Goal: Transaction & Acquisition: Obtain resource

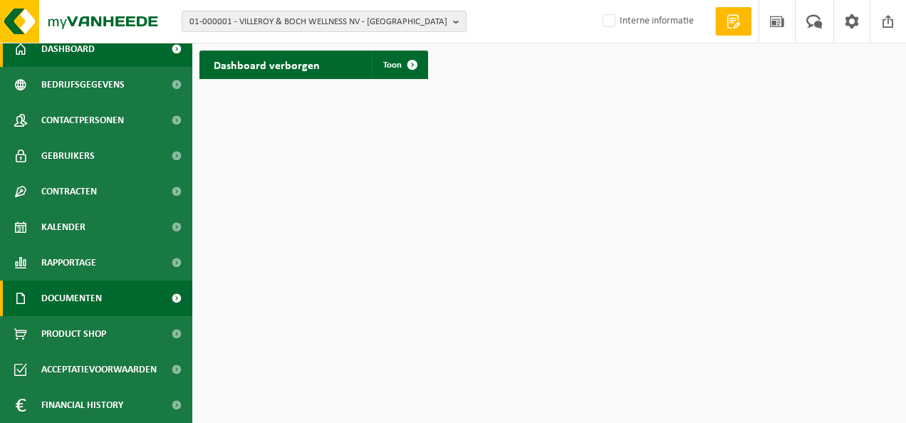
scroll to position [83, 0]
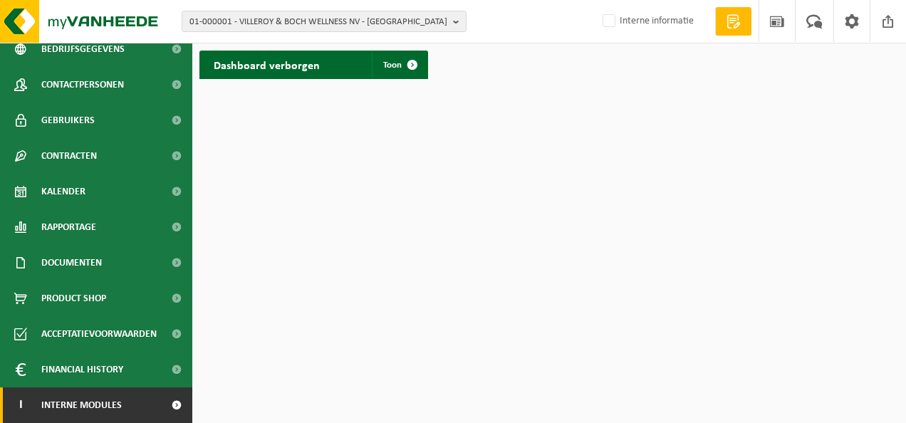
click at [168, 403] on span at bounding box center [176, 406] width 32 height 36
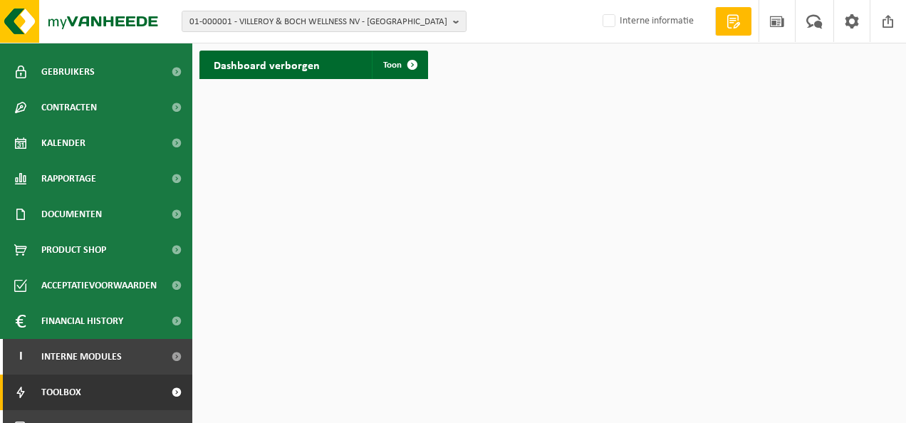
scroll to position [154, 0]
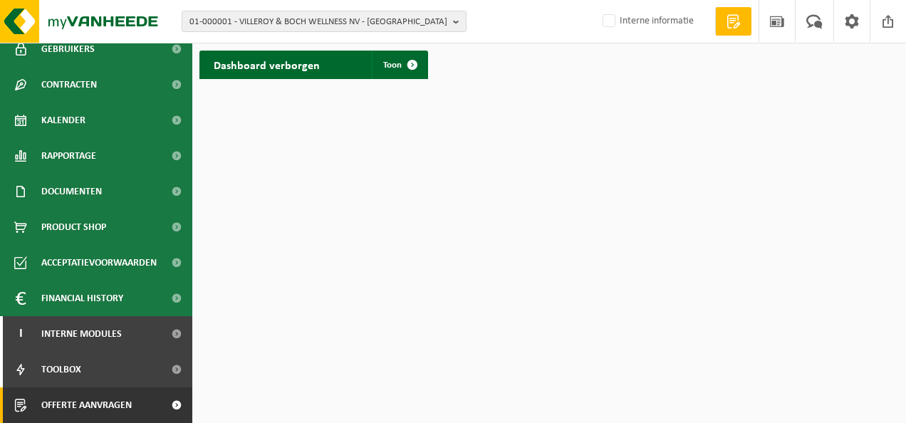
click at [88, 402] on span "Offerte aanvragen" at bounding box center [86, 406] width 90 height 36
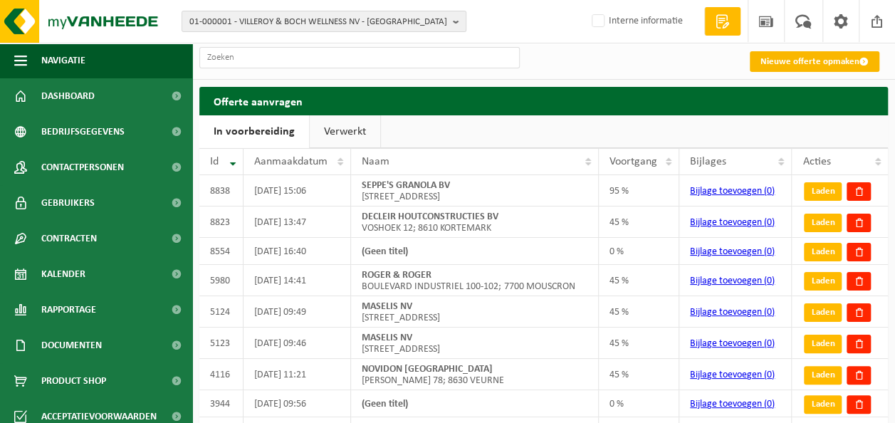
click at [773, 54] on link "Nieuwe offerte opmaken" at bounding box center [815, 61] width 130 height 21
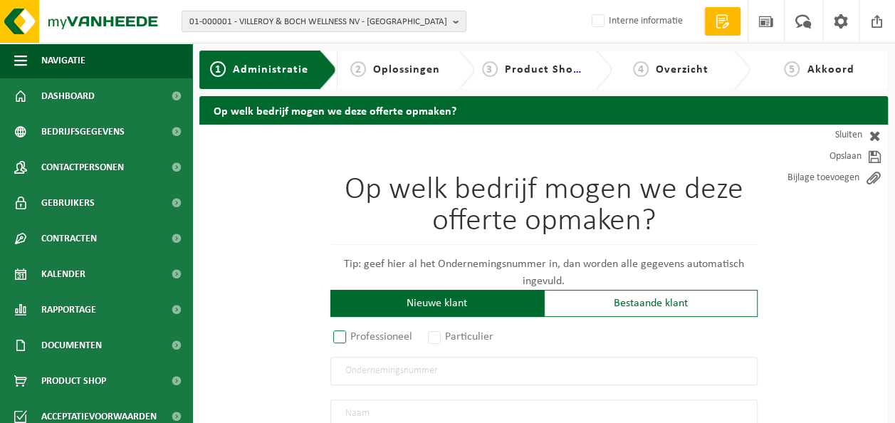
click at [373, 336] on label "Professioneel" at bounding box center [374, 337] width 86 height 20
click at [363, 336] on input "Professioneel" at bounding box center [358, 337] width 9 height 9
radio input "true"
click at [382, 368] on input "text" at bounding box center [544, 371] width 427 height 28
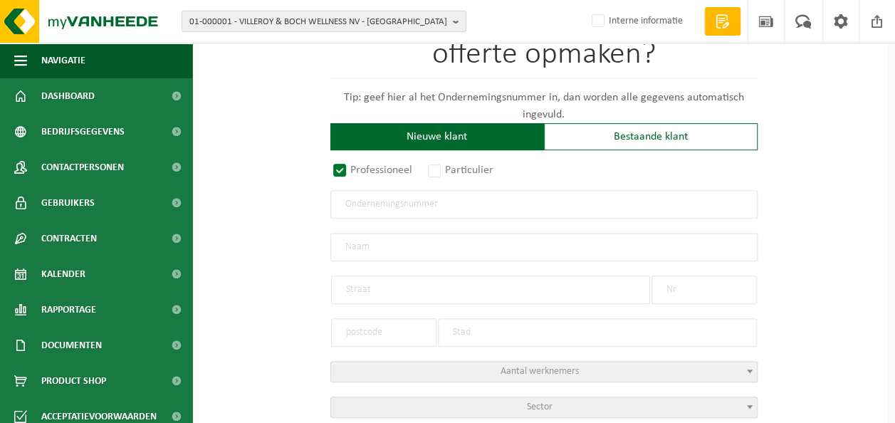
scroll to position [214, 0]
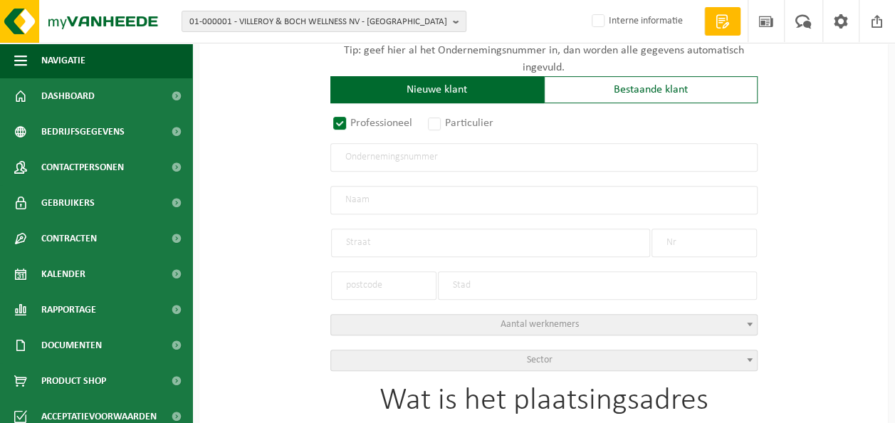
click at [373, 194] on input "text" at bounding box center [544, 200] width 427 height 28
click at [367, 156] on input "text" at bounding box center [544, 157] width 427 height 28
click at [353, 191] on input "text" at bounding box center [544, 200] width 427 height 28
type input "V"
click at [343, 118] on label "Professioneel" at bounding box center [374, 123] width 86 height 20
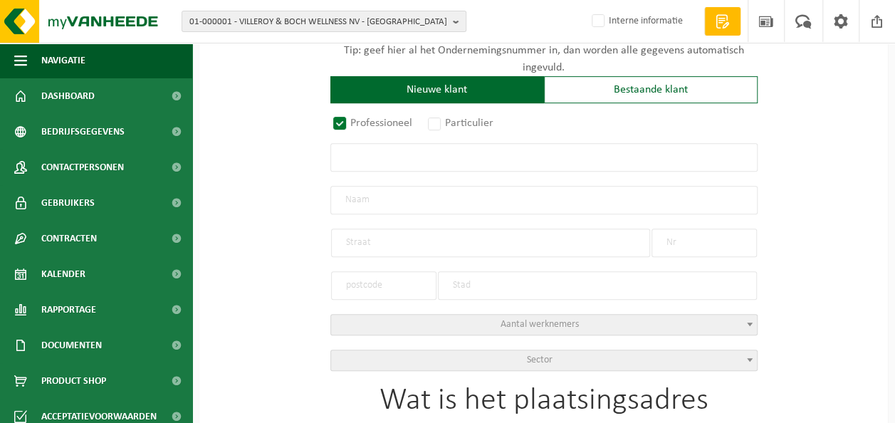
click at [354, 333] on input "Professioneel" at bounding box center [358, 337] width 9 height 9
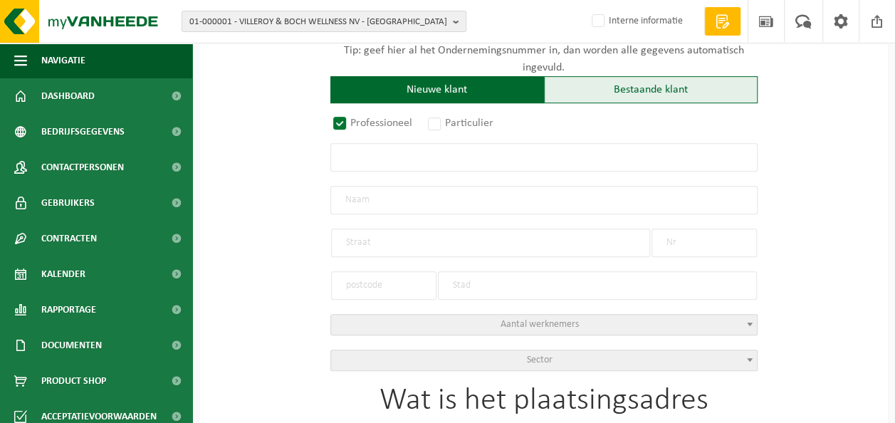
click at [624, 85] on div "Bestaande klant" at bounding box center [651, 89] width 214 height 27
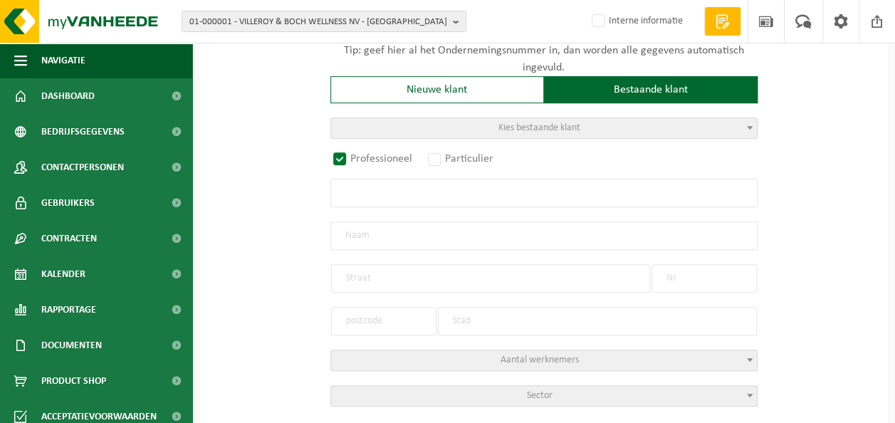
click at [478, 131] on span "Kies bestaande klant" at bounding box center [544, 128] width 426 height 20
type input "A&V"
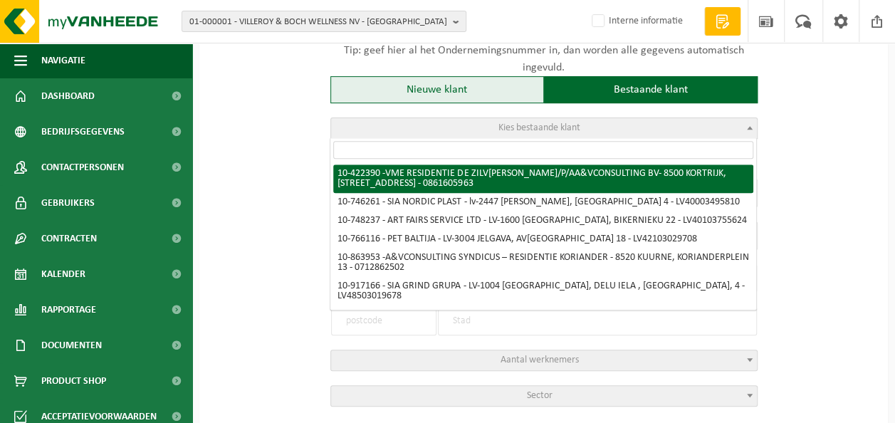
click at [425, 100] on div "Nieuwe klant" at bounding box center [438, 89] width 214 height 27
radio input "false"
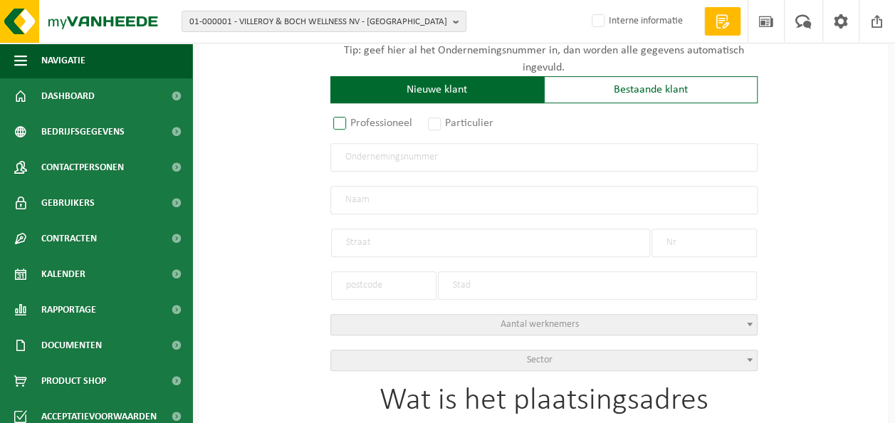
click at [346, 127] on label "Professioneel" at bounding box center [374, 123] width 86 height 20
click at [354, 333] on input "Professioneel" at bounding box center [358, 337] width 9 height 9
radio input "true"
click at [362, 151] on input "text" at bounding box center [544, 157] width 427 height 28
click at [350, 199] on input "text" at bounding box center [544, 200] width 427 height 28
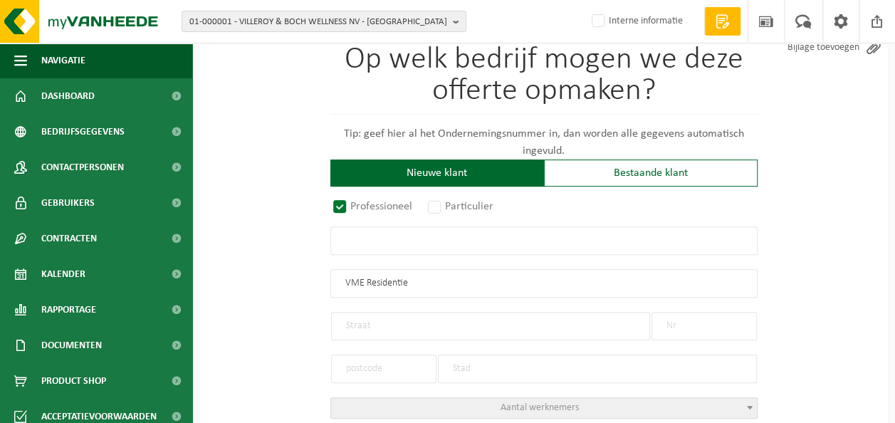
scroll to position [142, 0]
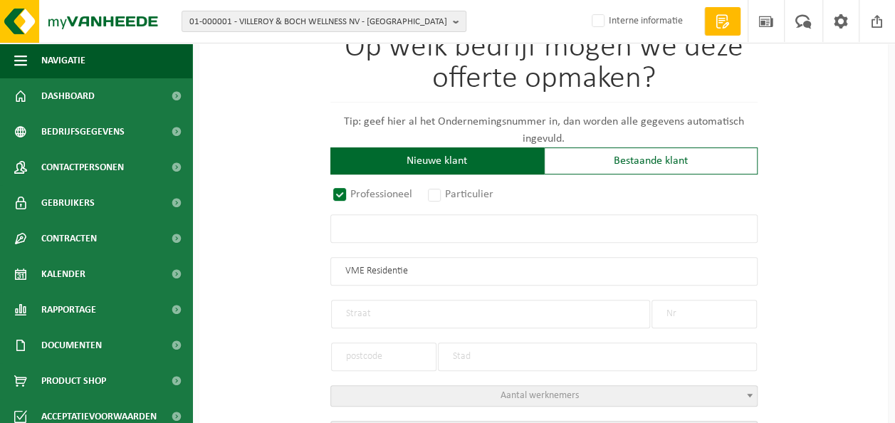
click at [431, 271] on input "VME Residentie" at bounding box center [544, 271] width 427 height 28
type input "VME Residentie 't Kasteelken"
click at [412, 300] on input "text" at bounding box center [490, 314] width 319 height 28
type input "Iepersestraat"
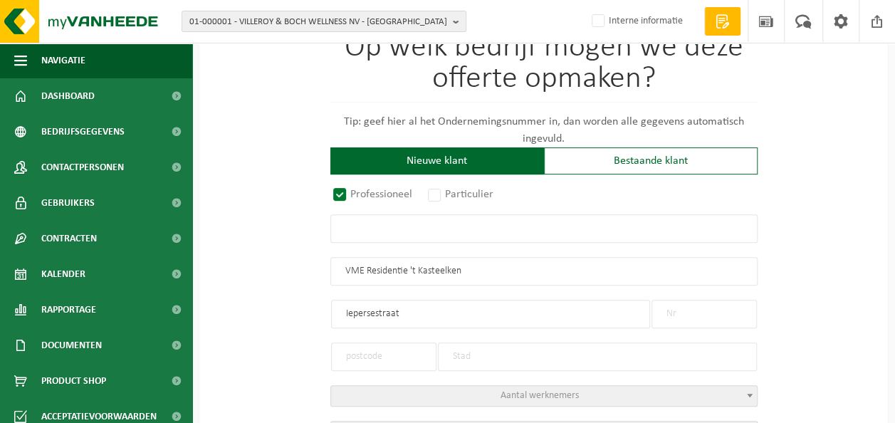
type input "Iepersestraat"
type input "102"
click at [385, 348] on input "text" at bounding box center [383, 357] width 105 height 28
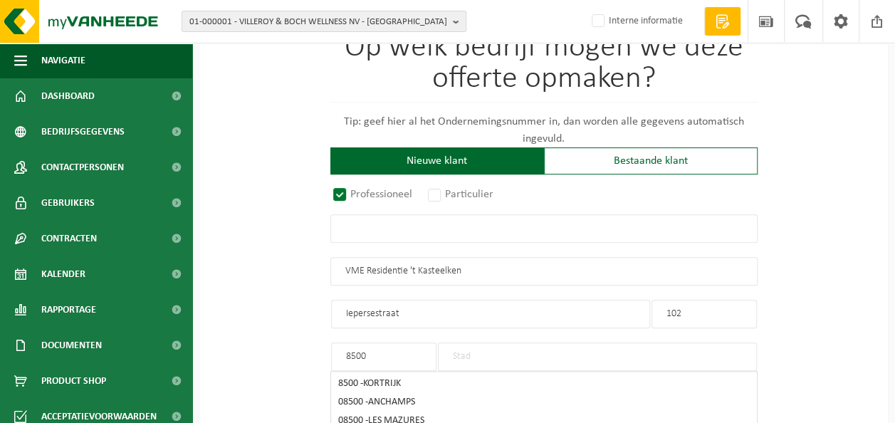
type input "8500"
type input "Kortrijk"
drag, startPoint x: 403, startPoint y: 314, endPoint x: 316, endPoint y: 297, distance: 88.6
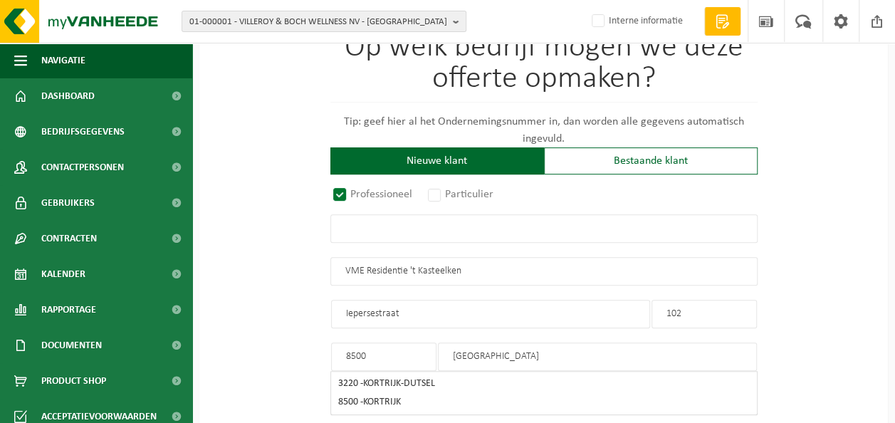
type input "Avelgemstraat"
type input "80-82"
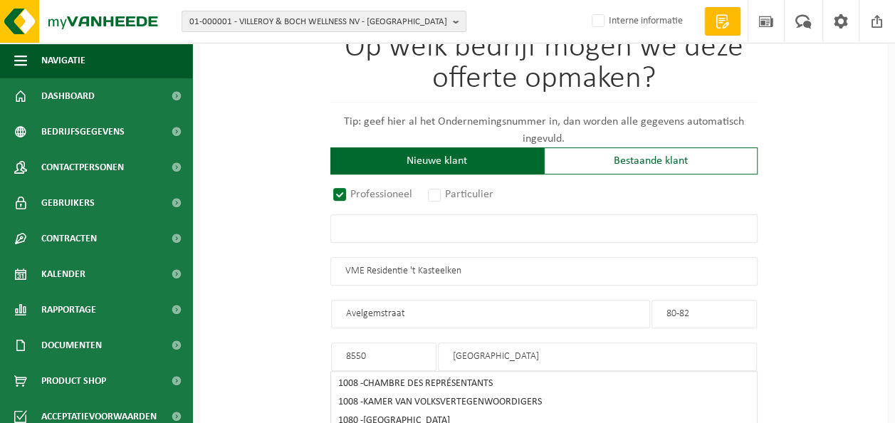
type input "8550"
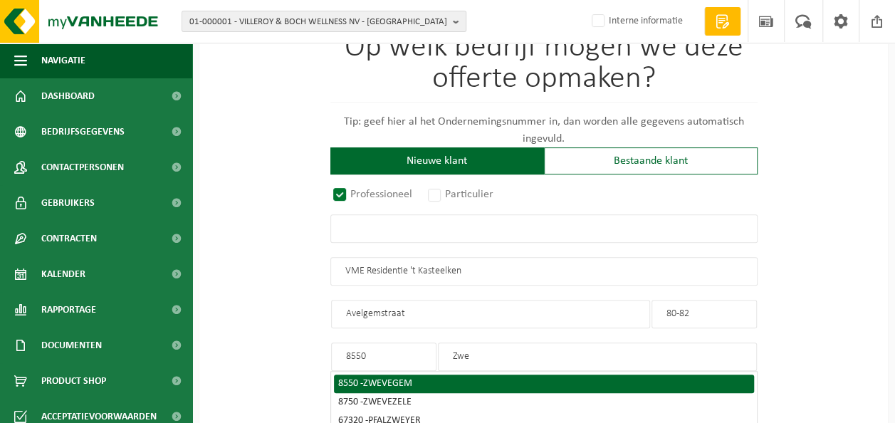
type input "Zwe"
click at [390, 378] on span "ZWEVEGEM" at bounding box center [387, 383] width 49 height 11
type input "ZWEVEGEM"
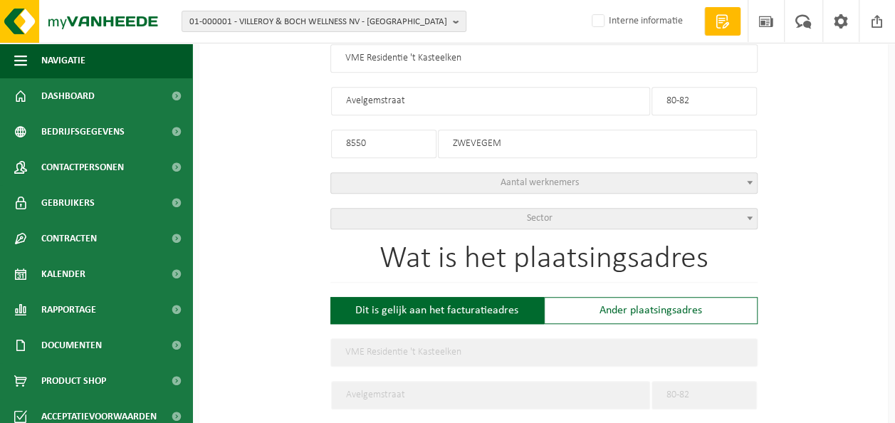
scroll to position [356, 0]
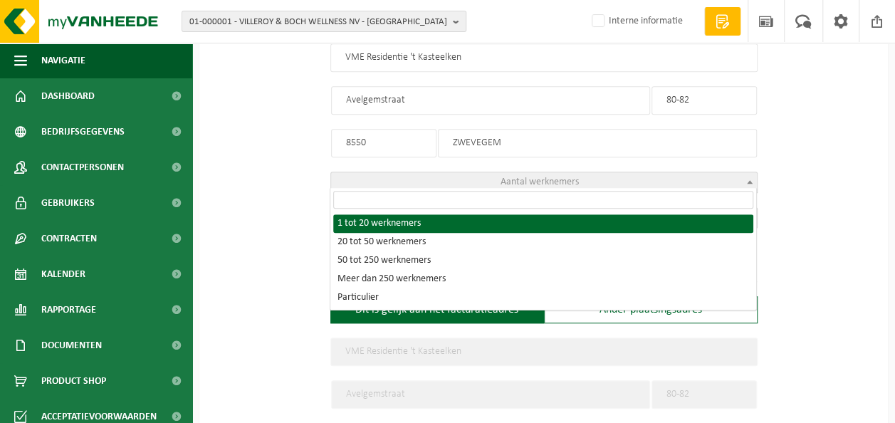
click at [521, 177] on span "Aantal werknemers" at bounding box center [540, 182] width 78 height 11
select select "D"
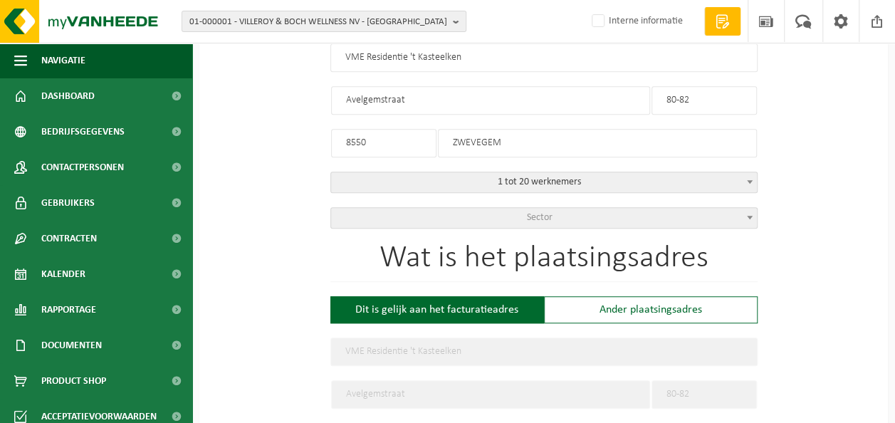
click at [490, 210] on span "Sector" at bounding box center [544, 218] width 426 height 20
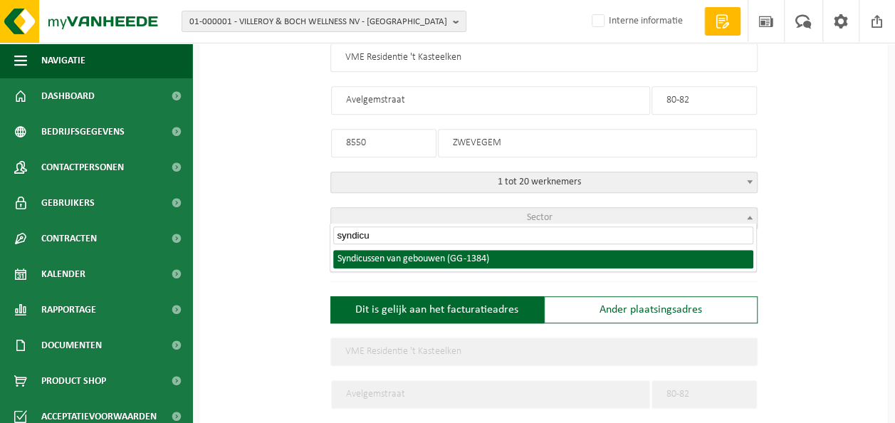
type input "syndicu"
select select "1384"
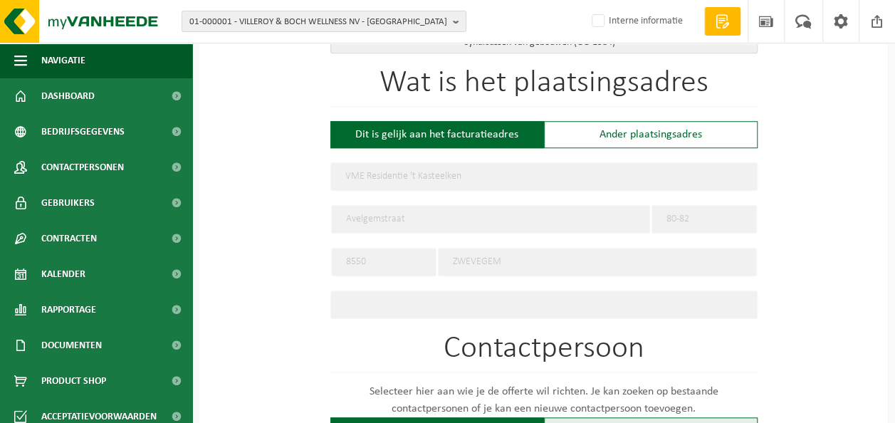
scroll to position [712, 0]
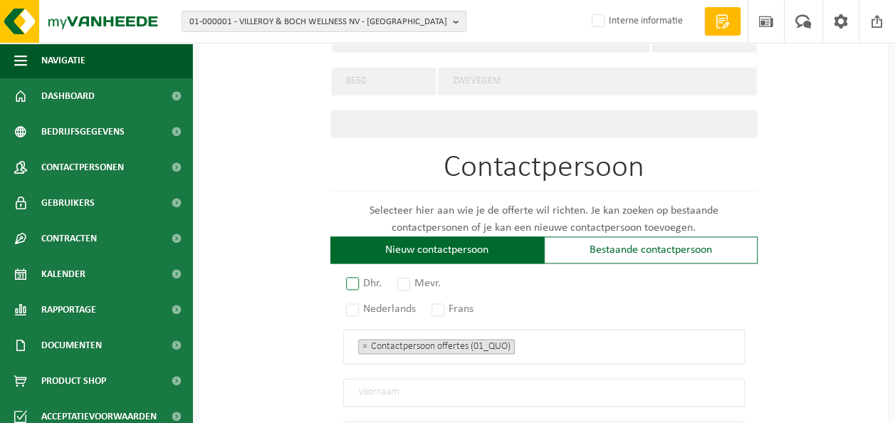
click at [359, 274] on label "Dhr." at bounding box center [364, 284] width 43 height 20
radio input "true"
click at [358, 274] on label "Dhr." at bounding box center [364, 284] width 43 height 20
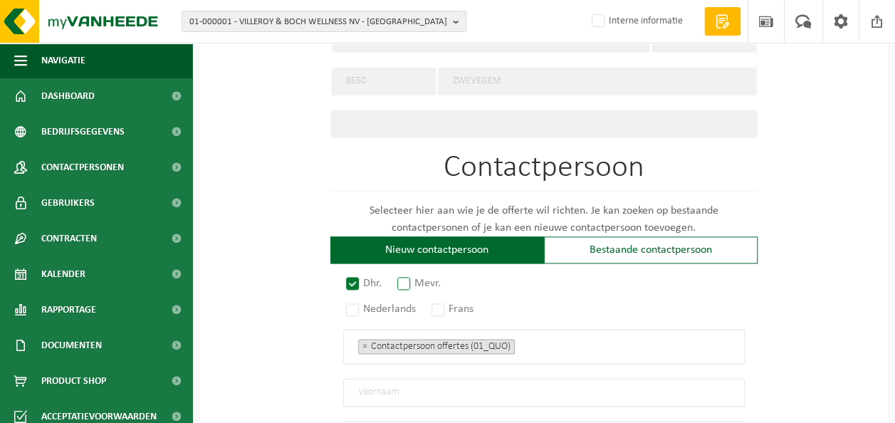
click at [417, 274] on label "Mevr." at bounding box center [420, 284] width 51 height 20
radio input "true"
click at [365, 301] on label "Nederlands" at bounding box center [381, 309] width 77 height 20
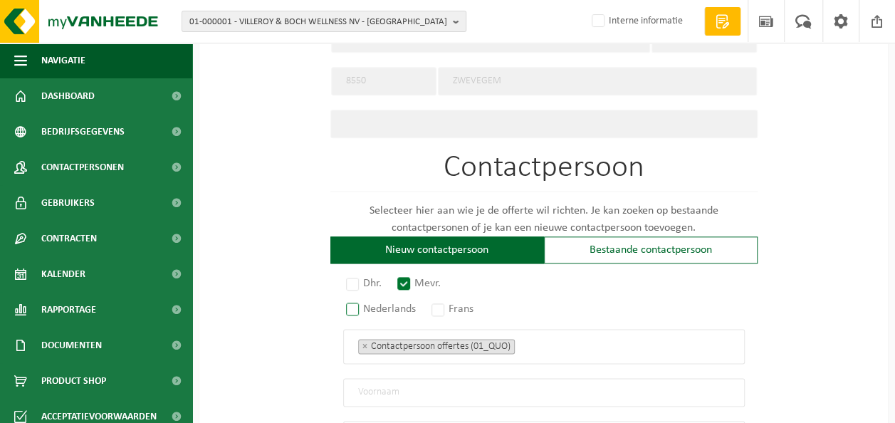
radio input "true"
click at [414, 382] on input "text" at bounding box center [544, 392] width 402 height 28
type input "Laura"
click at [421, 383] on input "Laura" at bounding box center [544, 392] width 402 height 28
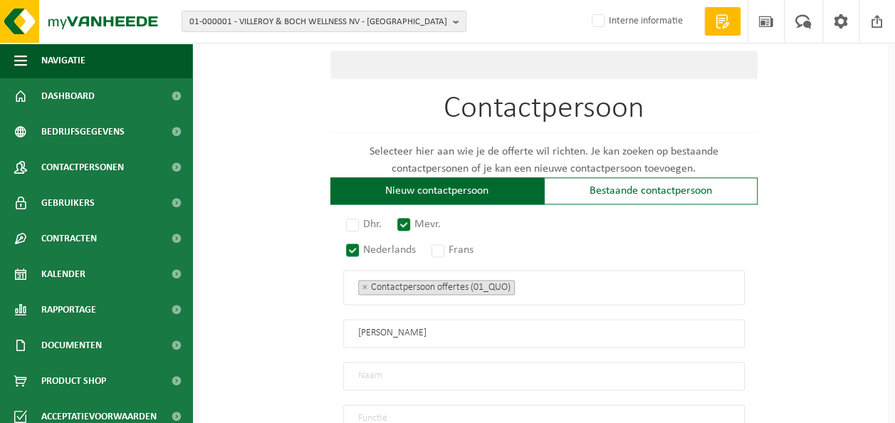
scroll to position [855, 0]
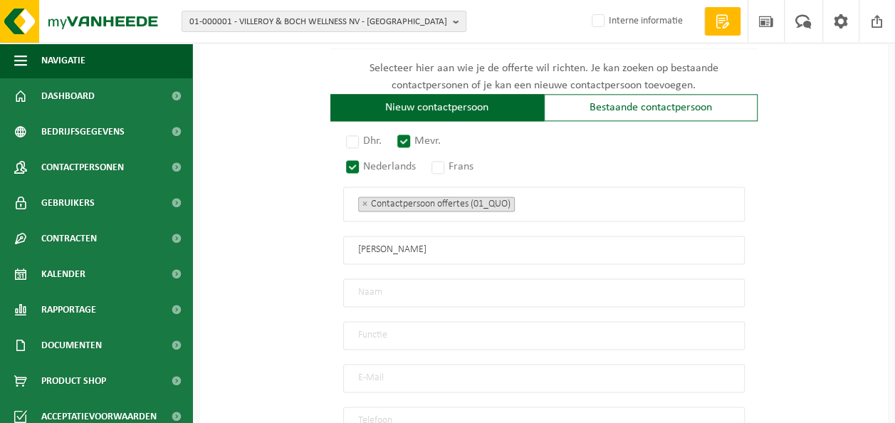
click at [402, 284] on input "text" at bounding box center [544, 293] width 402 height 28
type input "Delputte"
type input "Syndicus"
type input "L"
type input "laura@aenvconsulting.be"
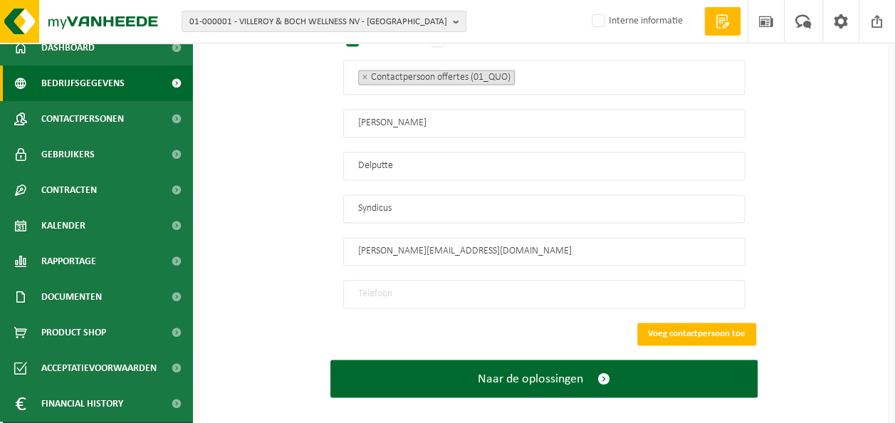
scroll to position [71, 0]
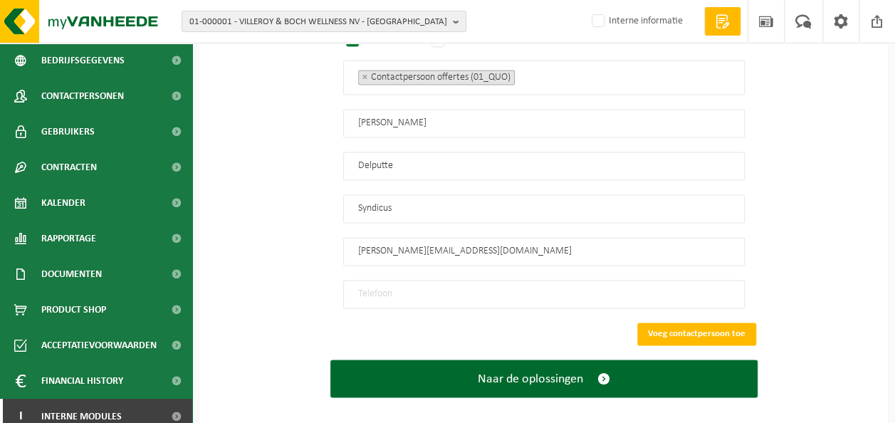
click at [413, 280] on input "tel" at bounding box center [544, 294] width 402 height 28
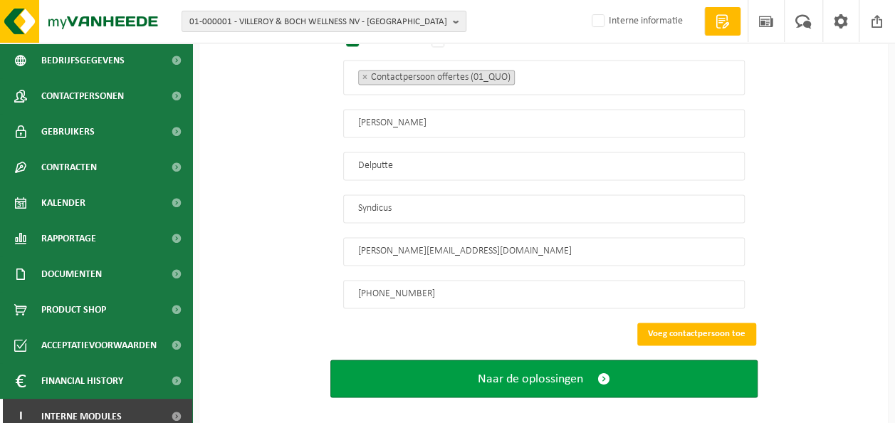
type input "+32 56 44 70 09"
click at [540, 371] on span "Naar de oplossingen" at bounding box center [530, 378] width 105 height 15
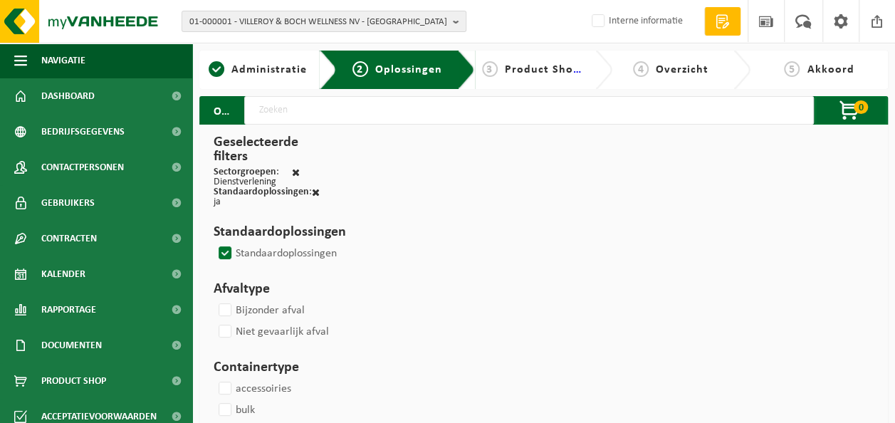
select select
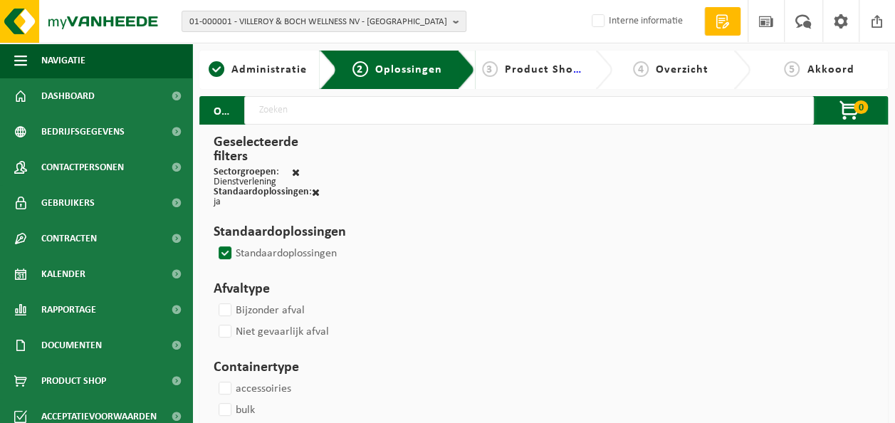
select select
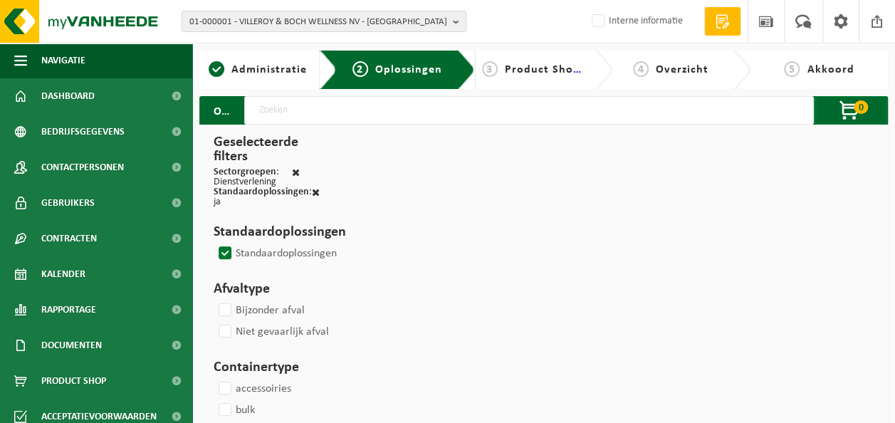
select select
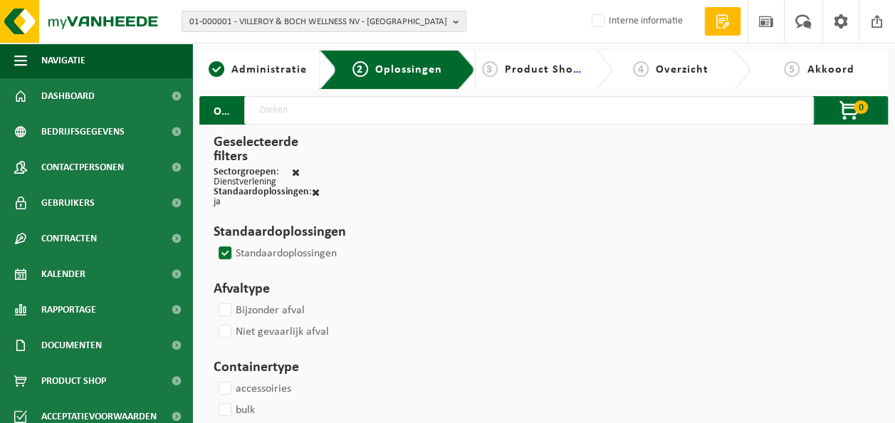
select select
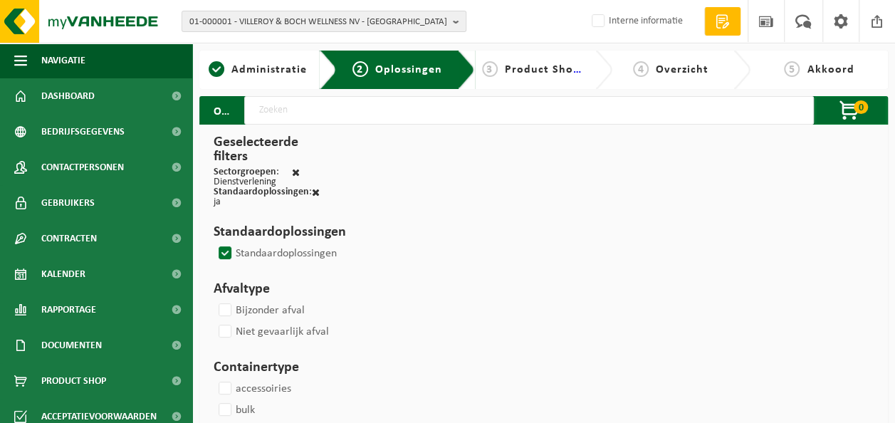
select select
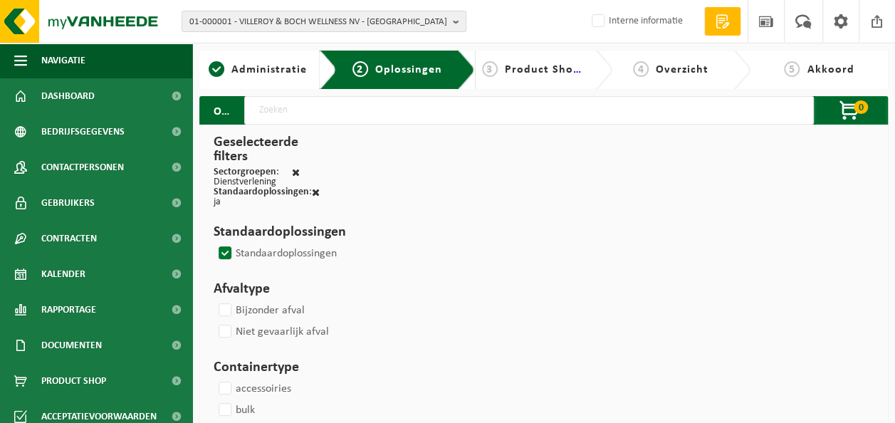
select select
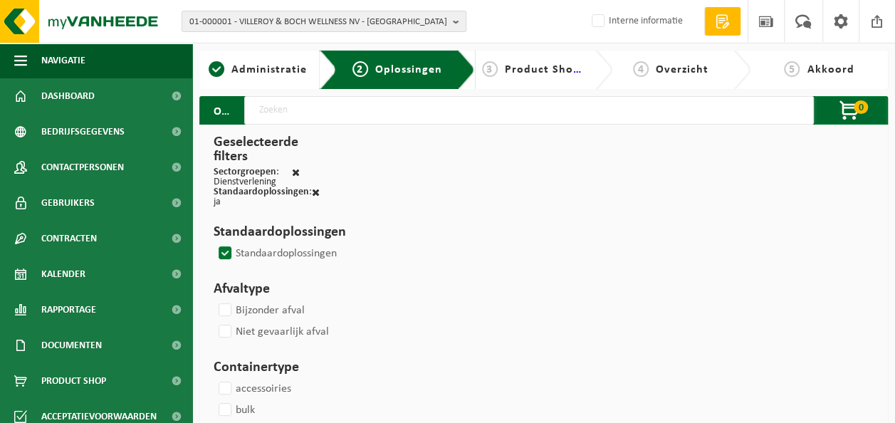
select select
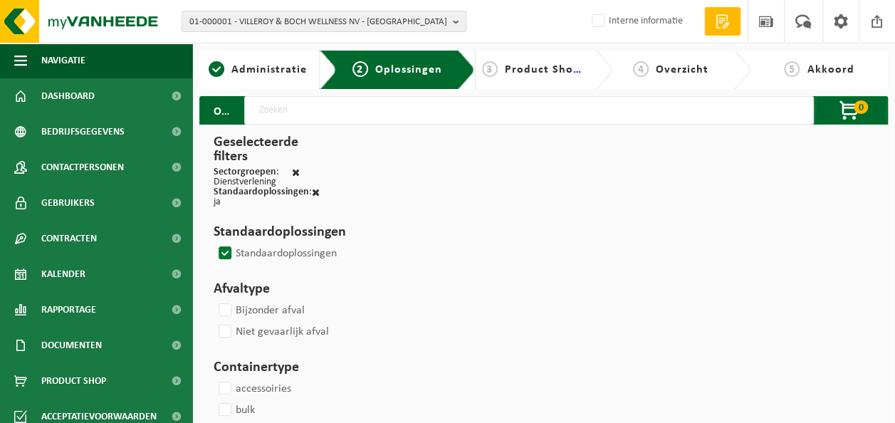
select select
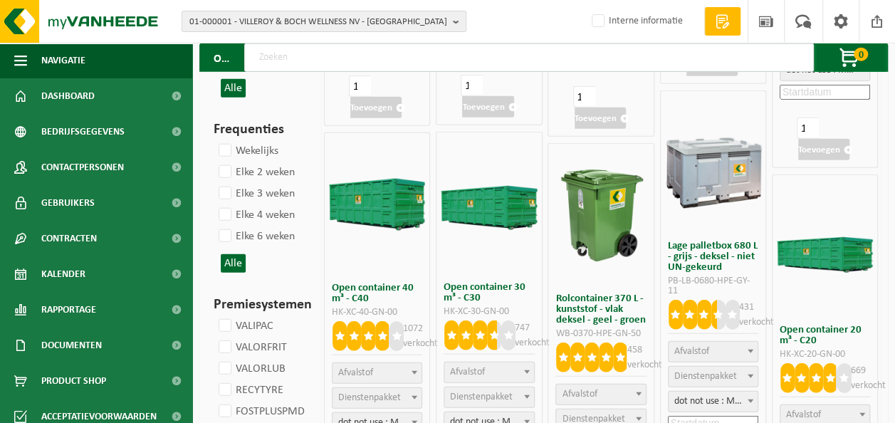
scroll to position [1781, 0]
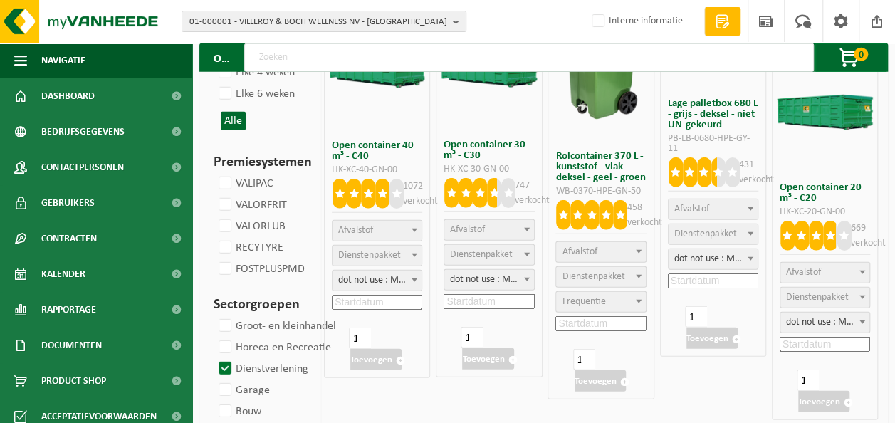
click at [623, 250] on span "Afvalstof" at bounding box center [600, 252] width 89 height 20
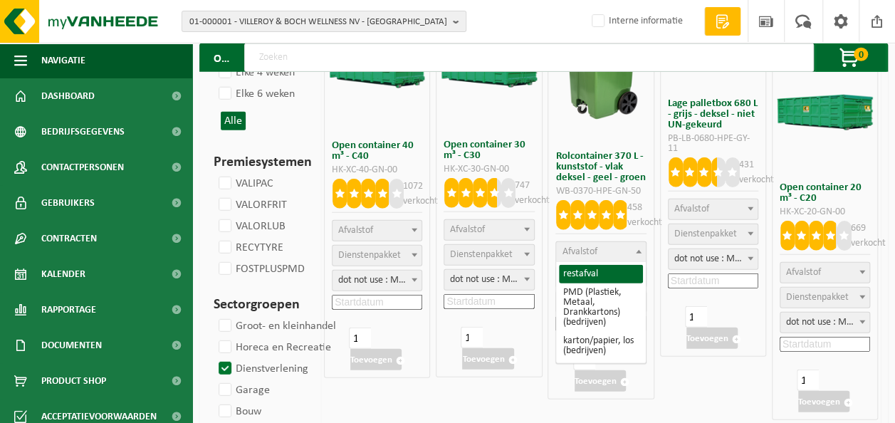
select select "29"
select select
select select "2"
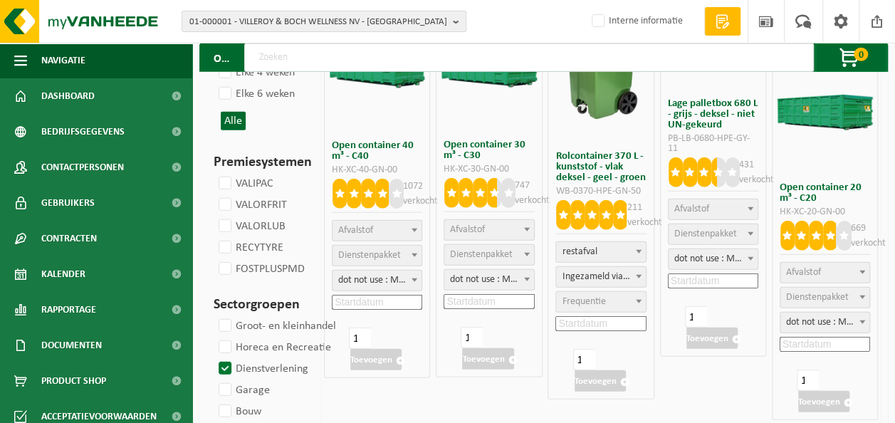
click at [601, 299] on span "Frequentie" at bounding box center [583, 301] width 43 height 11
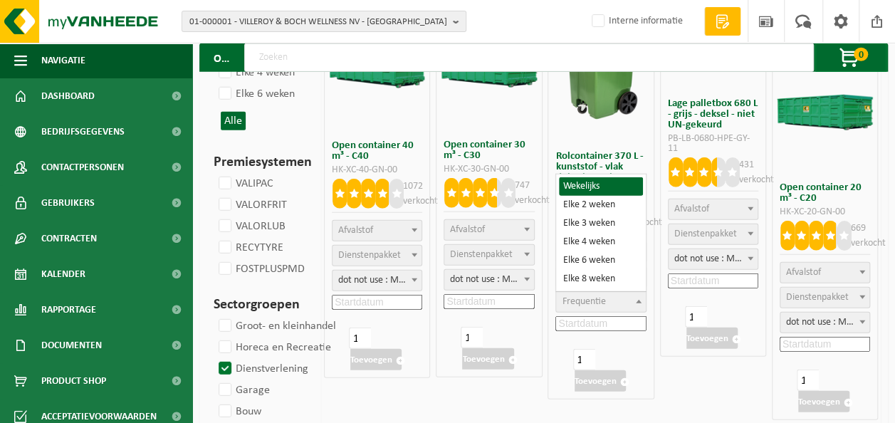
select select "8"
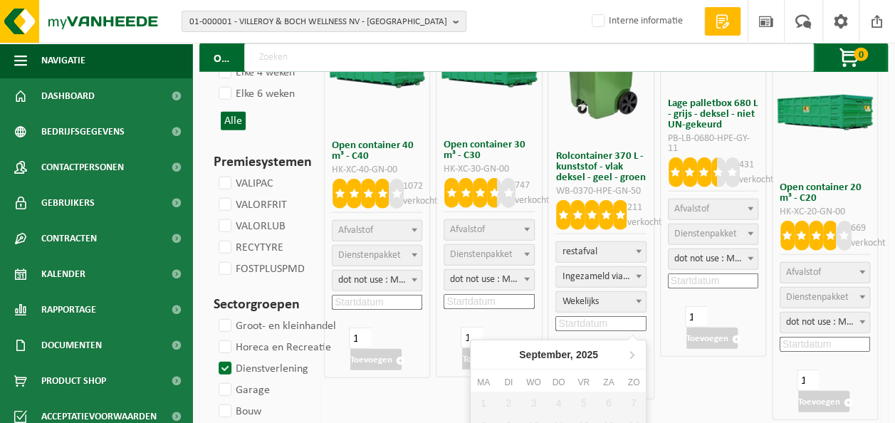
click at [582, 325] on input at bounding box center [601, 323] width 90 height 15
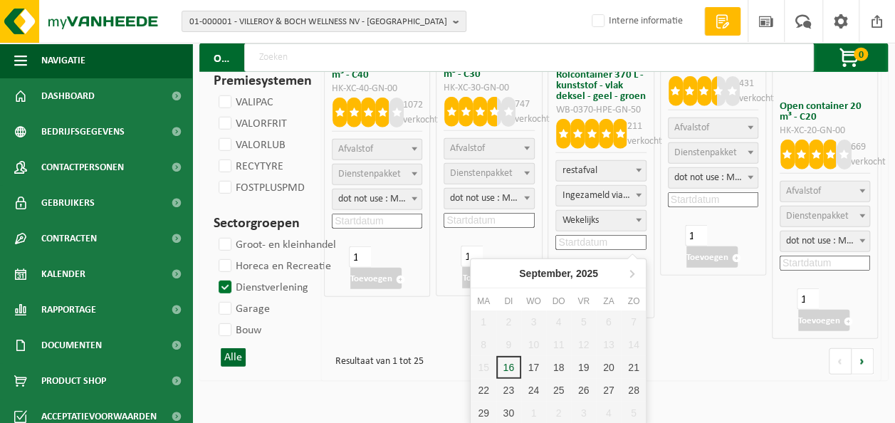
scroll to position [1863, 0]
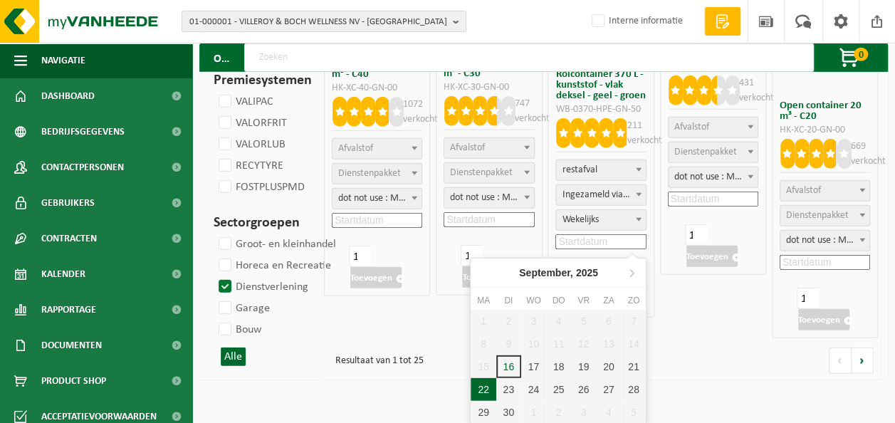
click at [477, 386] on div "22" at bounding box center [483, 389] width 25 height 23
type input "2025-09-22"
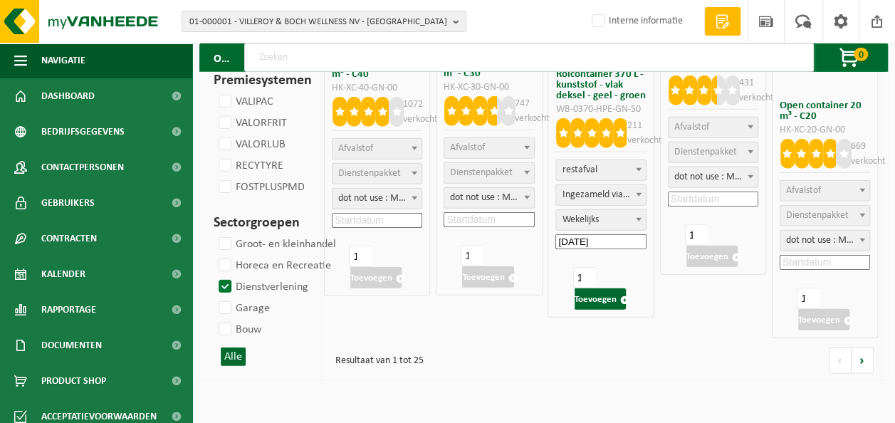
scroll to position [1827, 0]
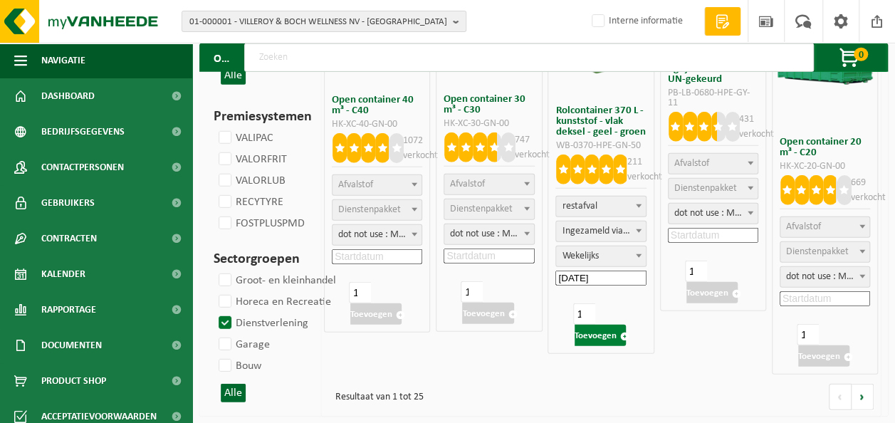
click at [597, 334] on button "Toevoegen" at bounding box center [600, 335] width 51 height 21
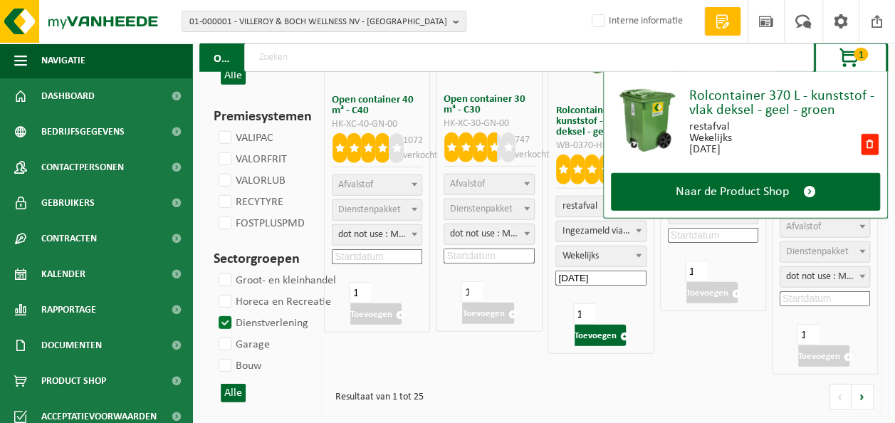
click at [577, 210] on span "restafval" at bounding box center [600, 207] width 89 height 20
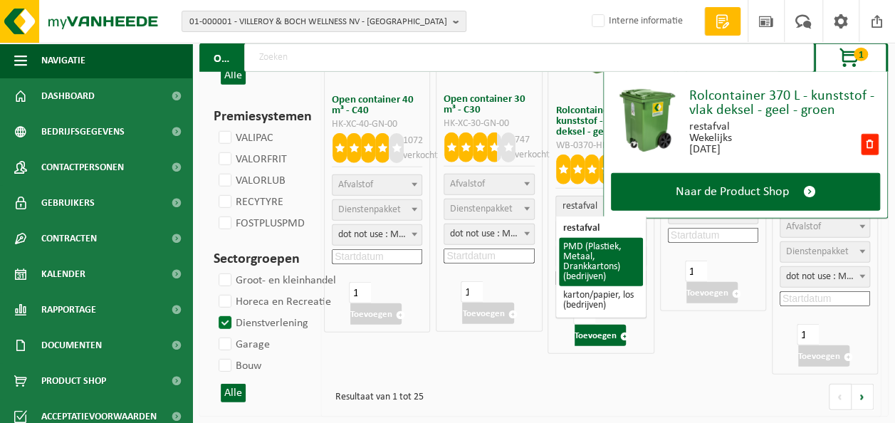
select select "964"
select select
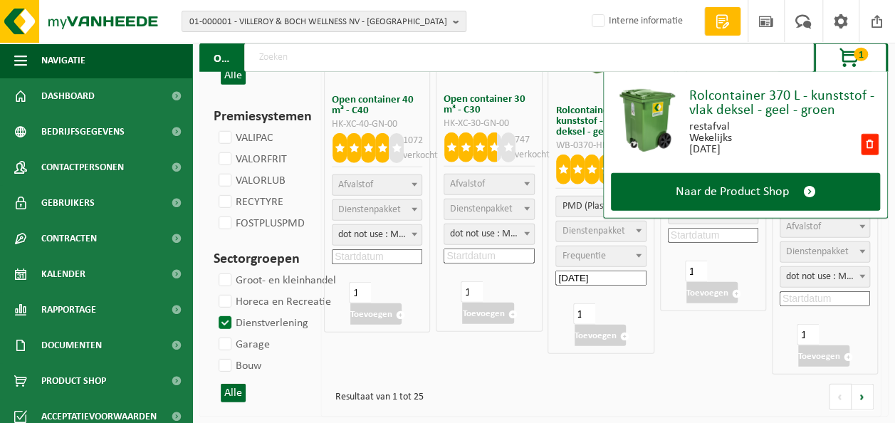
select select
select select "2"
click at [590, 254] on span "Frequentie" at bounding box center [583, 256] width 43 height 11
select select "11"
click at [595, 332] on button "Toevoegen" at bounding box center [600, 335] width 51 height 21
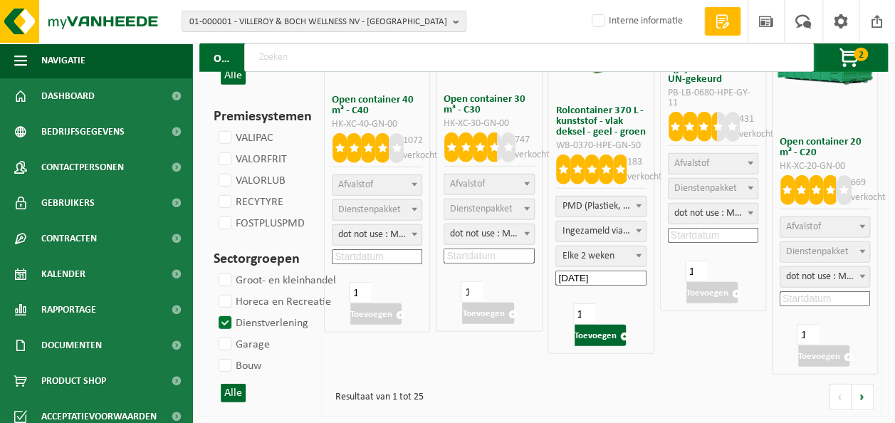
click at [577, 207] on span "PMD (Plastiek, Metaal, Drankkartons) (bedrijven)" at bounding box center [600, 207] width 89 height 20
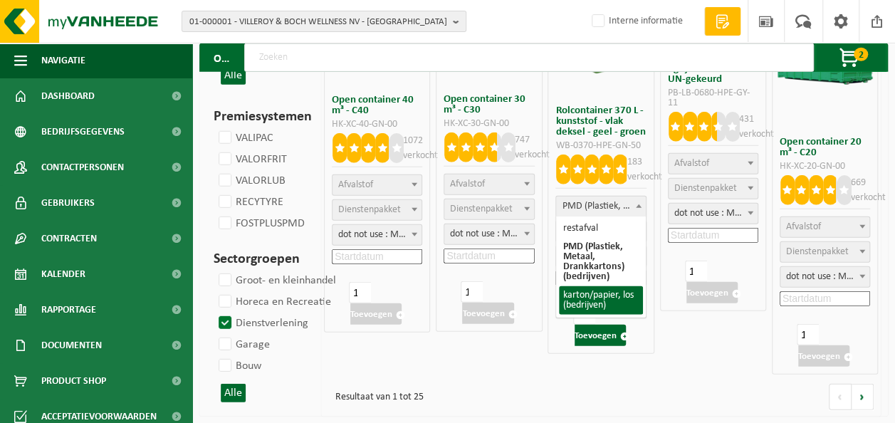
select select "26"
select select
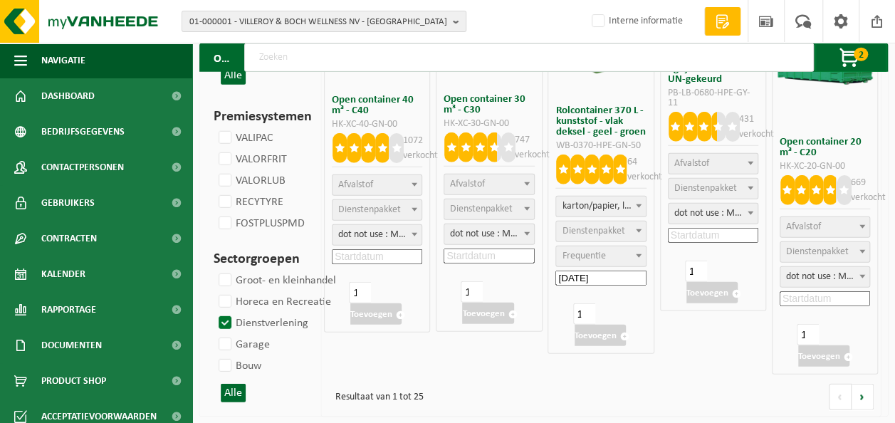
select select
select select "2"
click at [595, 252] on span "Frequentie" at bounding box center [583, 256] width 43 height 11
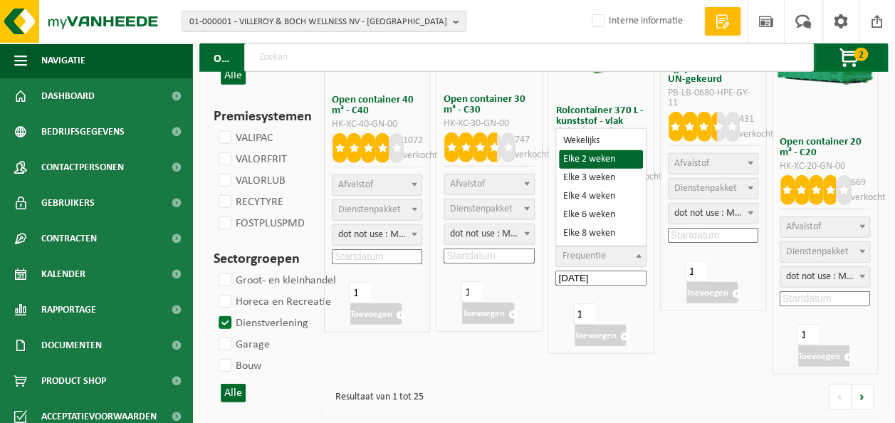
select select "11"
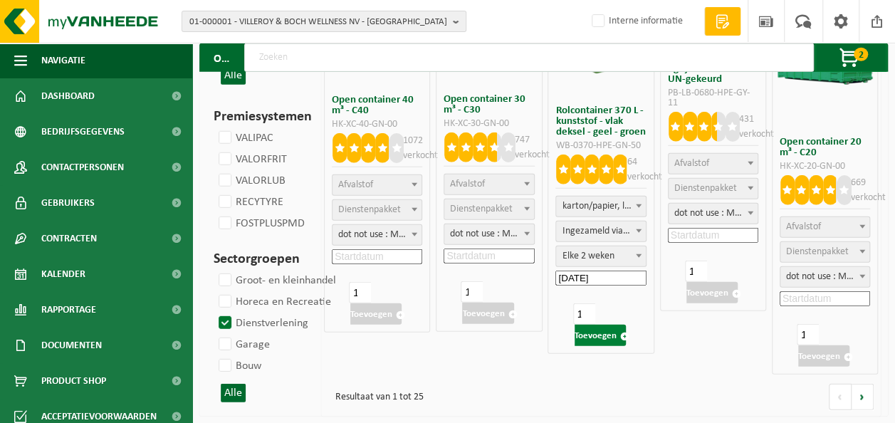
click at [598, 337] on button "Toevoegen" at bounding box center [600, 335] width 51 height 21
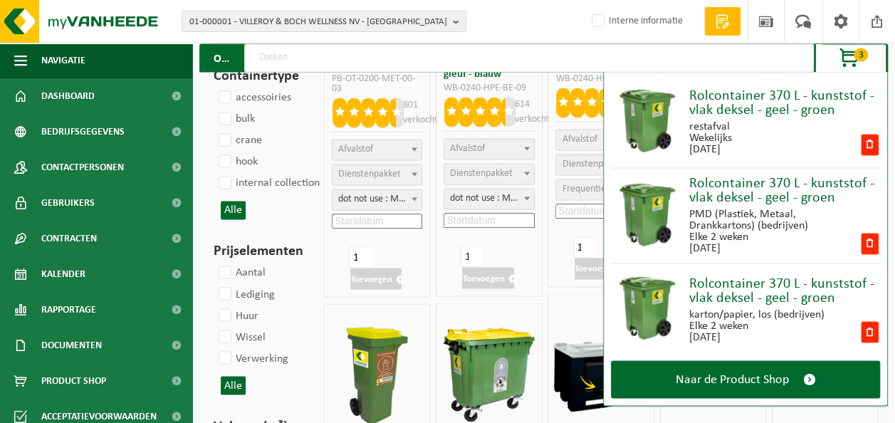
scroll to position [1257, 0]
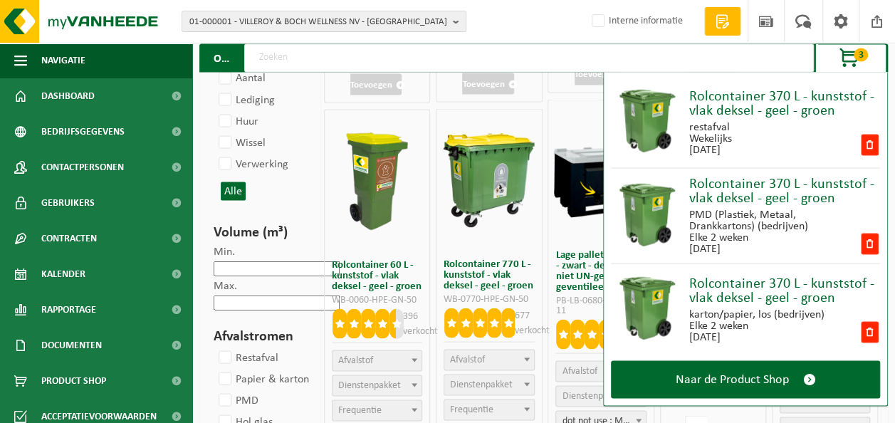
click at [848, 59] on span "button" at bounding box center [850, 58] width 71 height 28
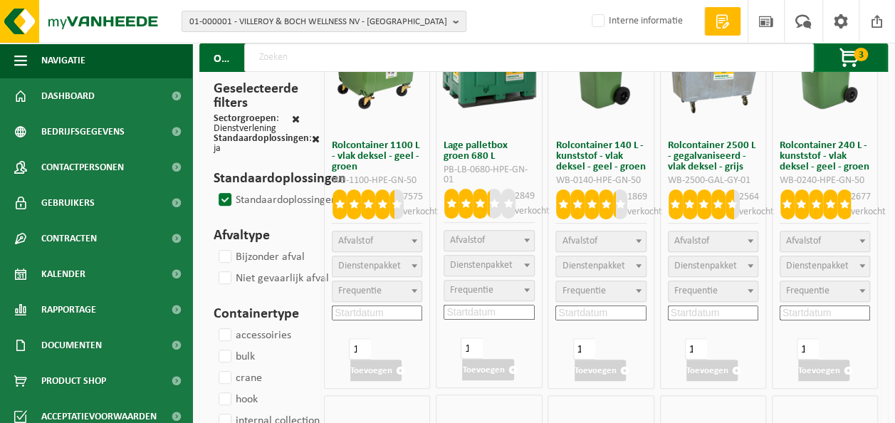
scroll to position [142, 0]
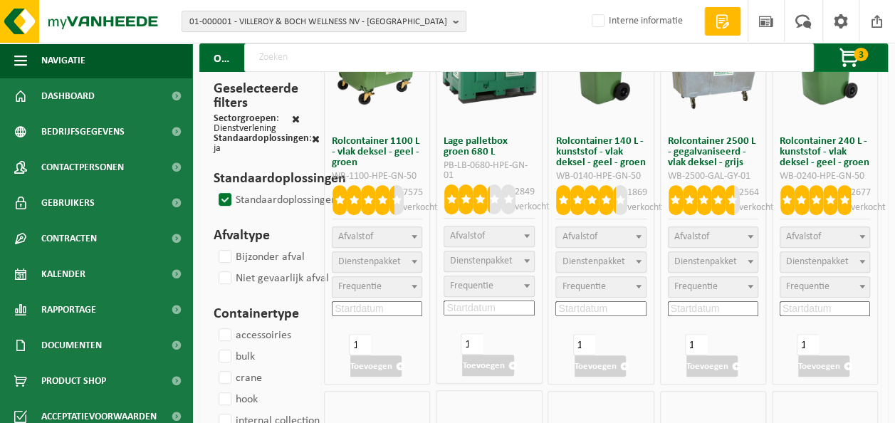
click at [581, 239] on span "Afvalstof" at bounding box center [579, 237] width 35 height 11
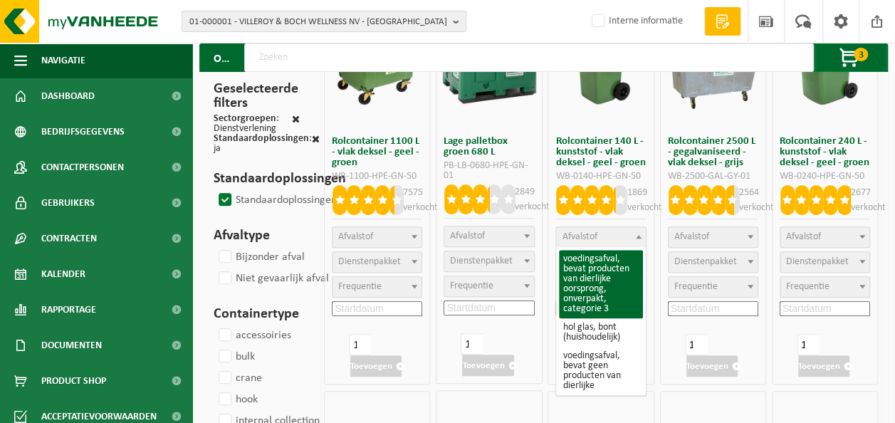
select select "24"
select select
select select "193"
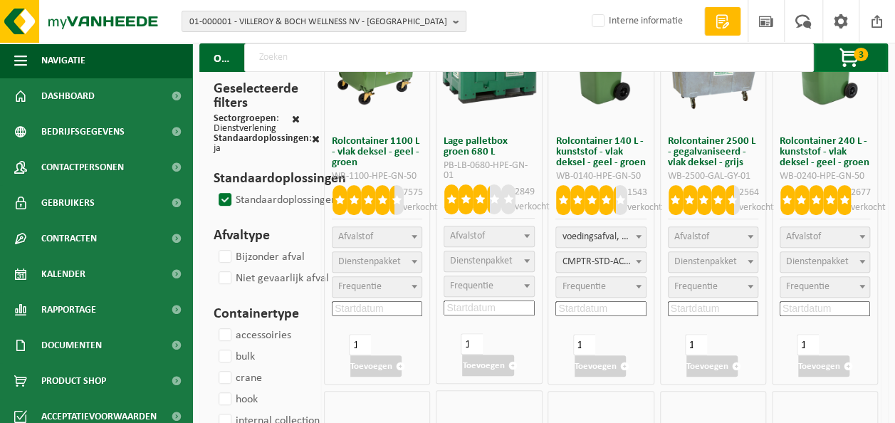
click at [581, 284] on span "Frequentie" at bounding box center [583, 286] width 43 height 11
select select "8"
click at [576, 306] on input at bounding box center [601, 308] width 90 height 15
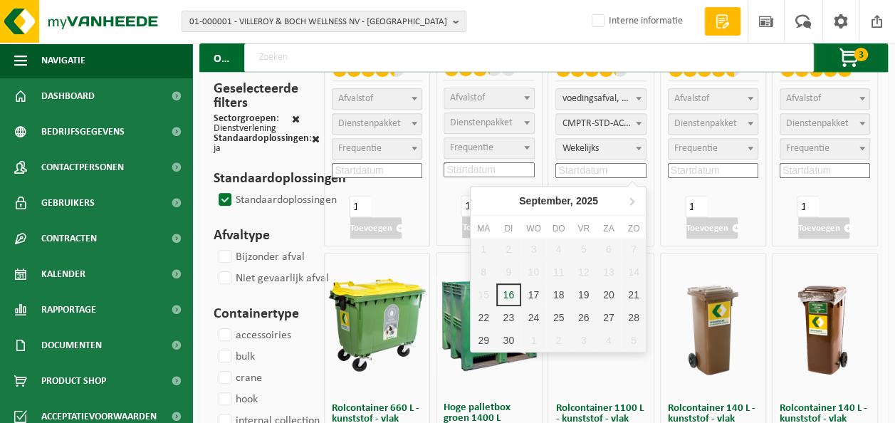
scroll to position [285, 0]
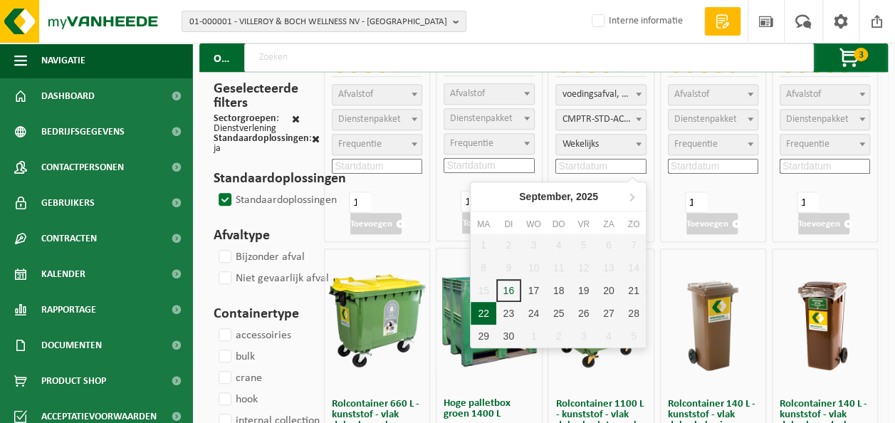
click at [486, 308] on div "22" at bounding box center [483, 313] width 25 height 23
type input "2025-09-22"
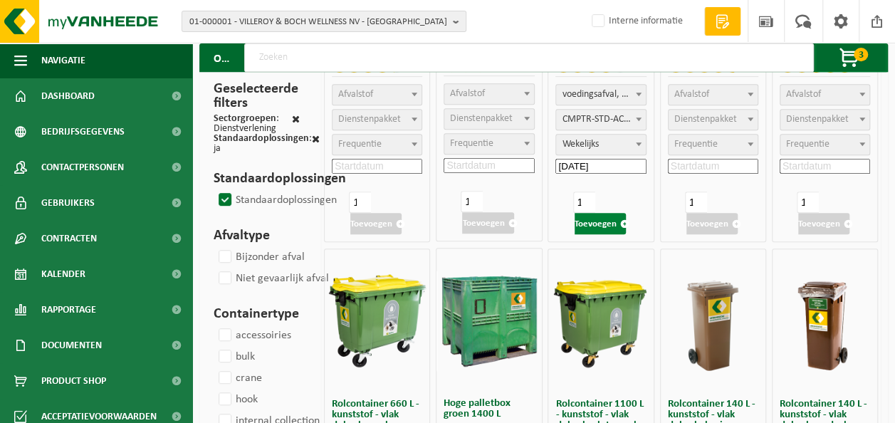
click at [603, 225] on button "Toevoegen" at bounding box center [600, 223] width 51 height 21
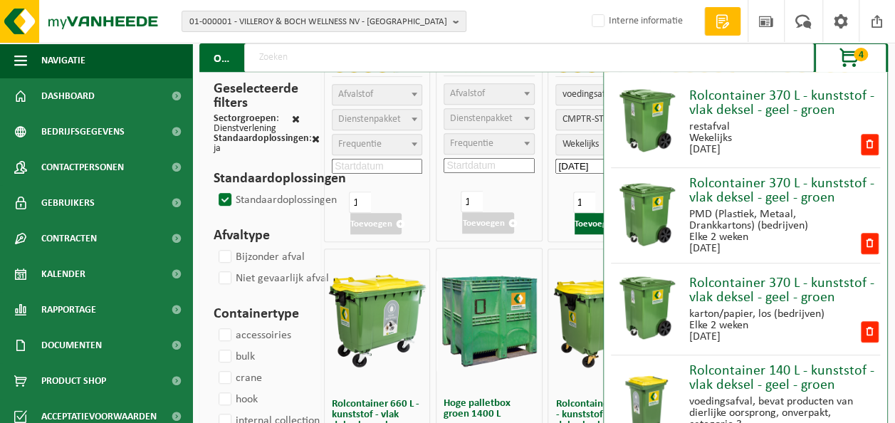
click at [852, 58] on span "button" at bounding box center [850, 58] width 71 height 28
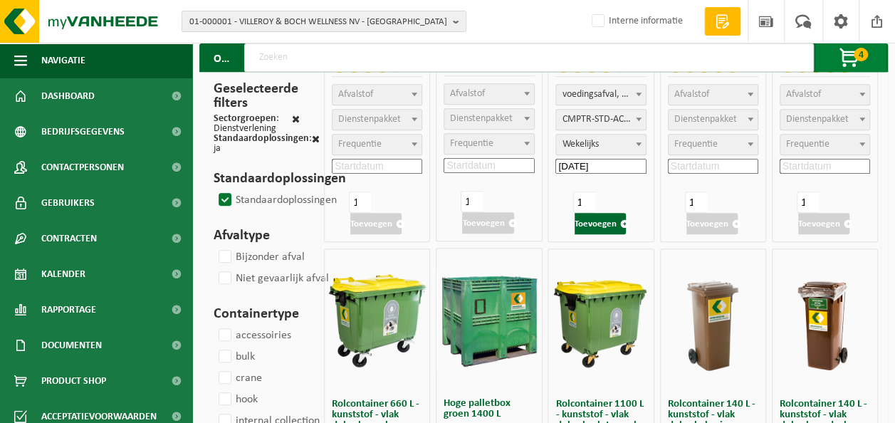
click at [852, 56] on span "button" at bounding box center [850, 58] width 71 height 28
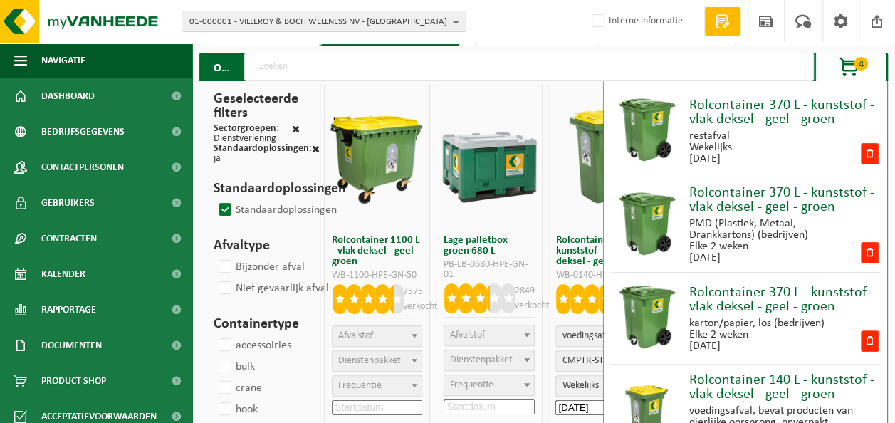
scroll to position [0, 0]
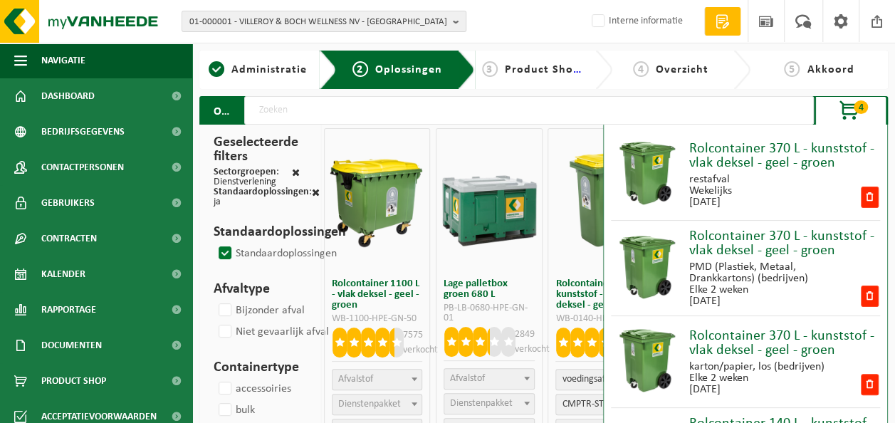
click at [841, 105] on span "button" at bounding box center [850, 111] width 71 height 28
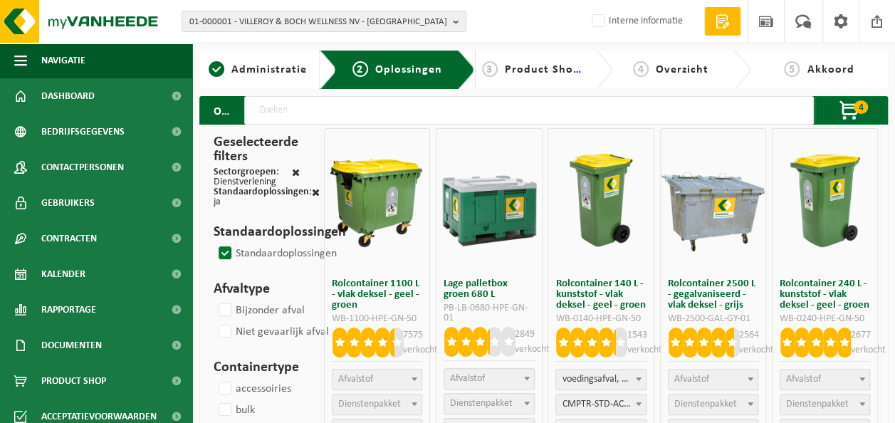
click at [522, 65] on span "Product Shop Items" at bounding box center [559, 69] width 109 height 11
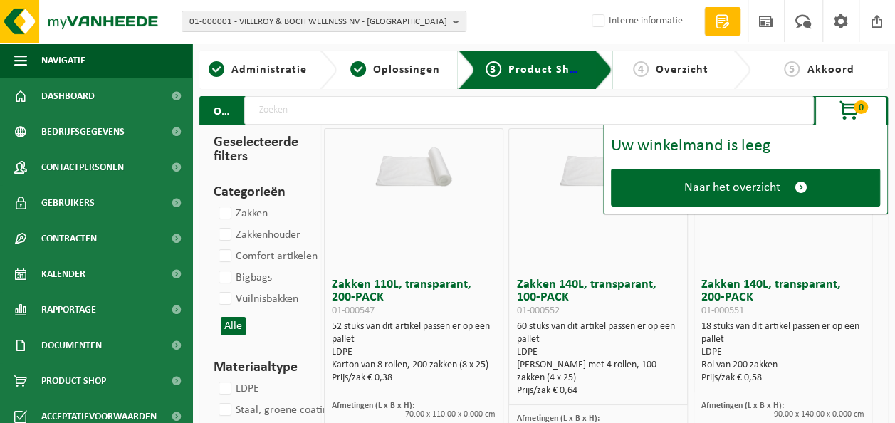
click at [442, 111] on input "text" at bounding box center [529, 110] width 570 height 28
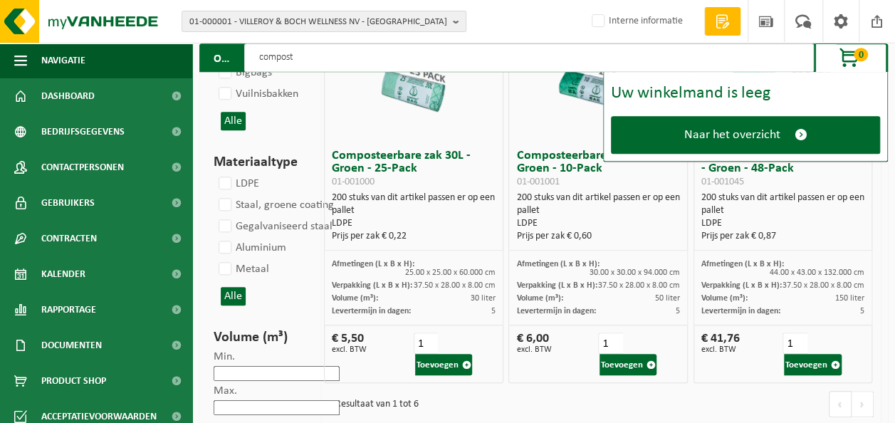
scroll to position [527, 0]
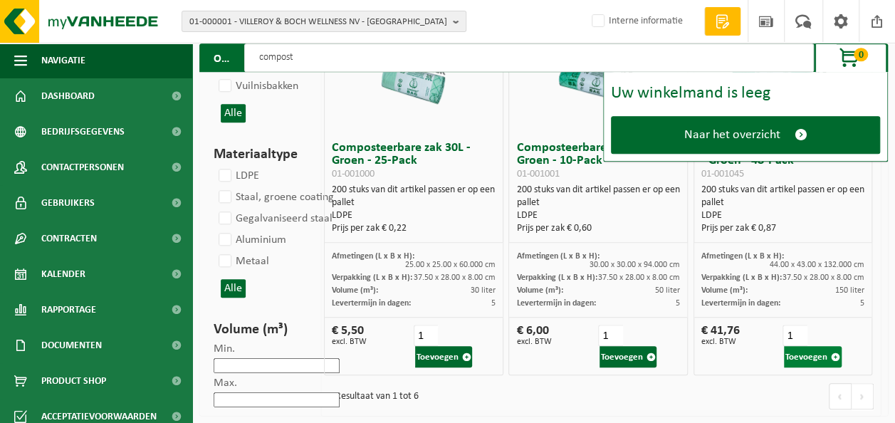
type input "compost"
click at [807, 352] on button "Toevoegen" at bounding box center [812, 356] width 57 height 21
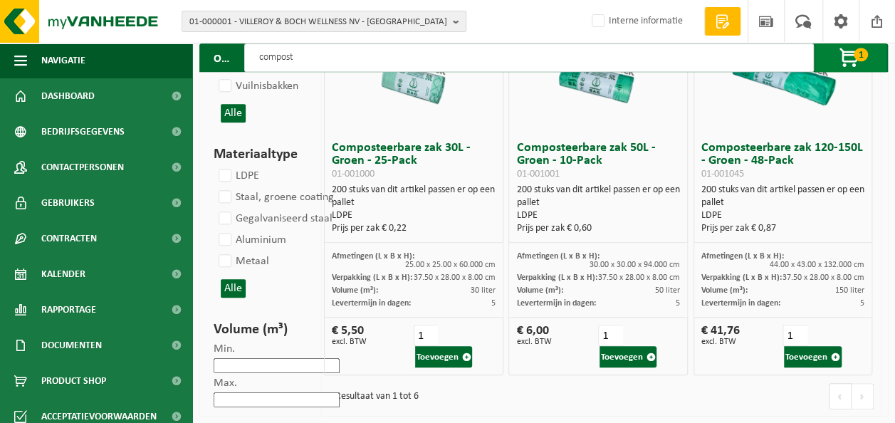
click at [854, 50] on span "button" at bounding box center [850, 58] width 71 height 28
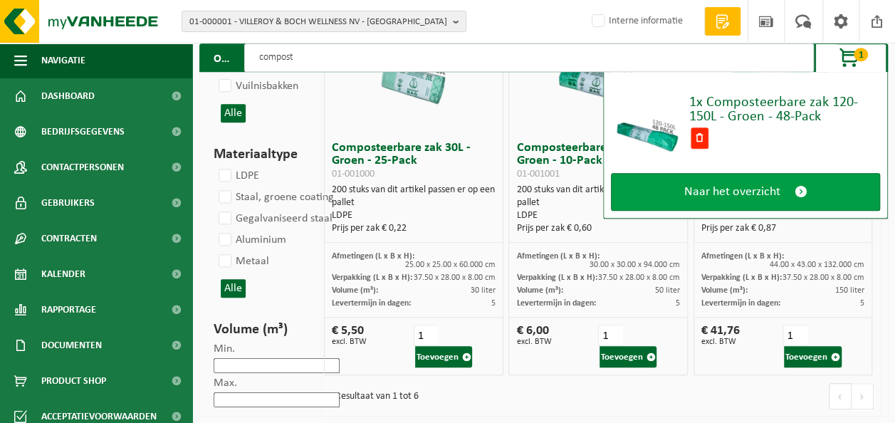
click at [748, 186] on span "Naar het overzicht" at bounding box center [733, 192] width 96 height 15
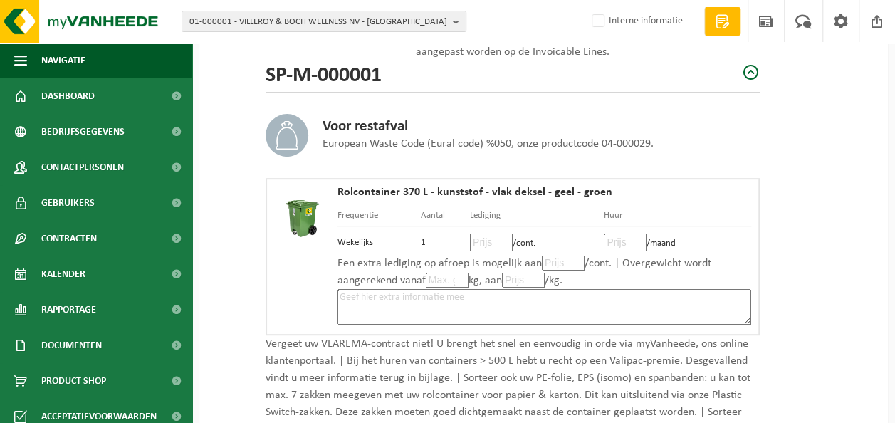
scroll to position [214, 0]
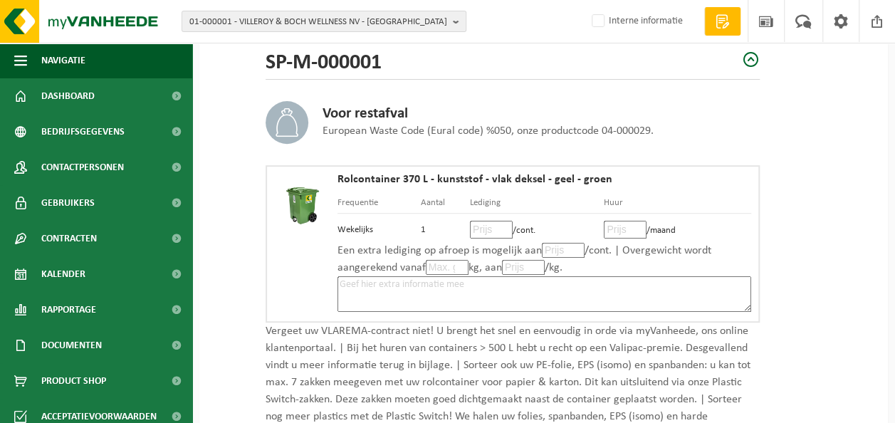
click at [487, 229] on input "number" at bounding box center [491, 230] width 43 height 18
type input "20"
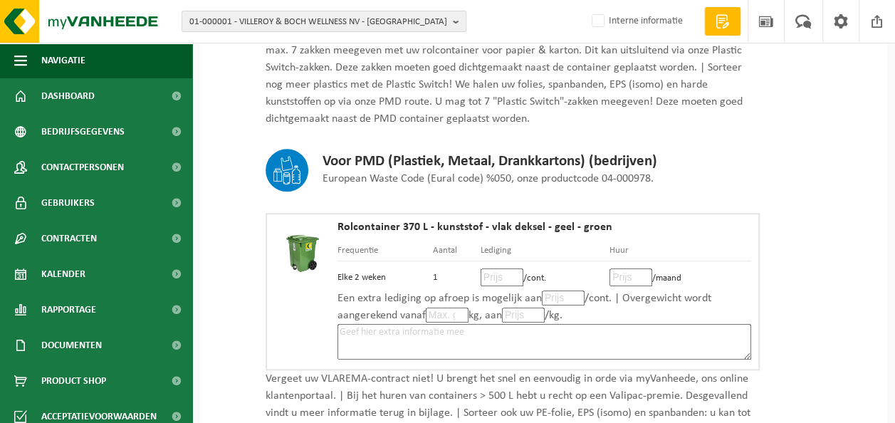
scroll to position [570, 0]
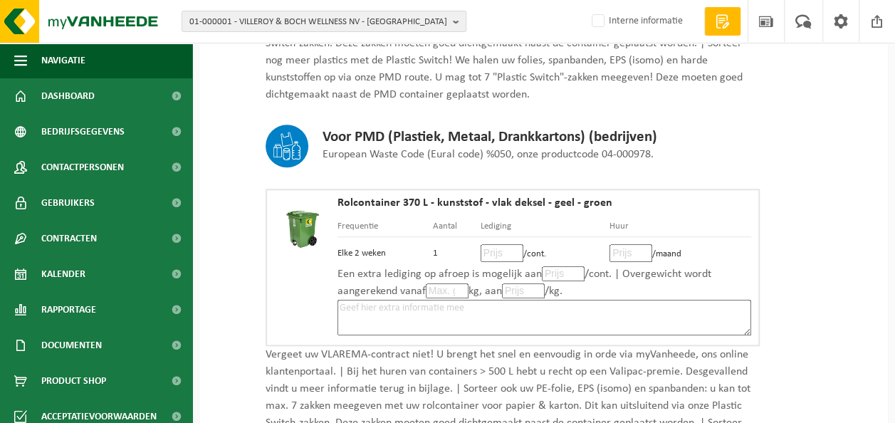
type input "4"
click at [492, 248] on input "number" at bounding box center [502, 253] width 43 height 18
type input "12"
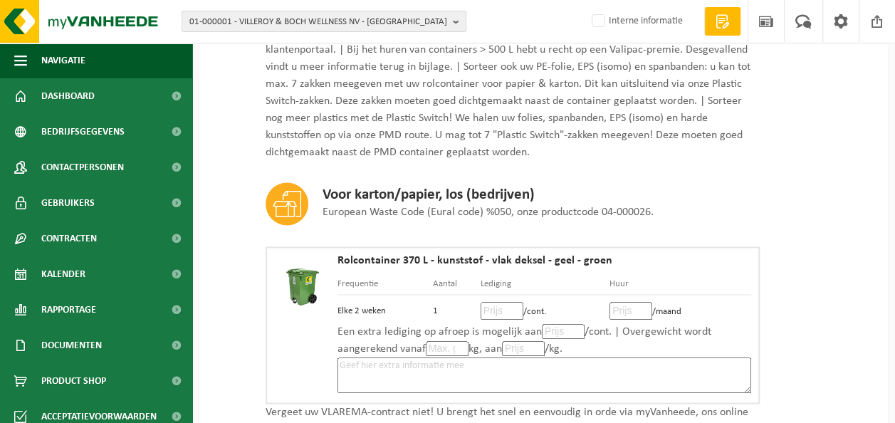
scroll to position [926, 0]
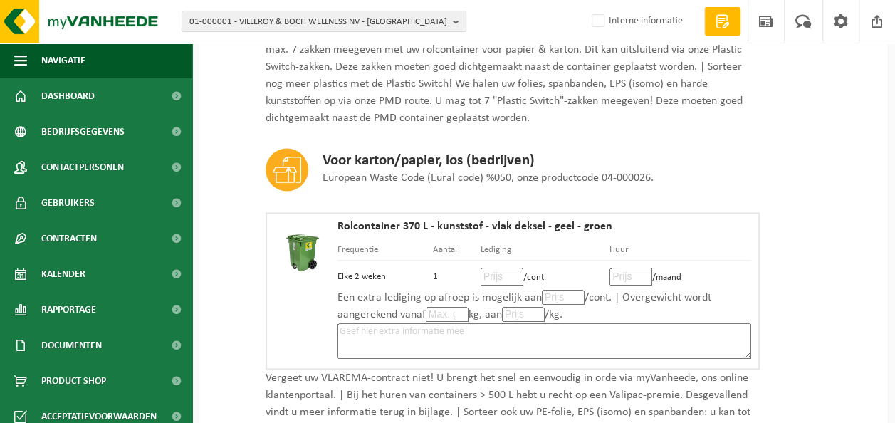
type input "4"
click at [496, 274] on input "number" at bounding box center [502, 277] width 43 height 18
type input "10"
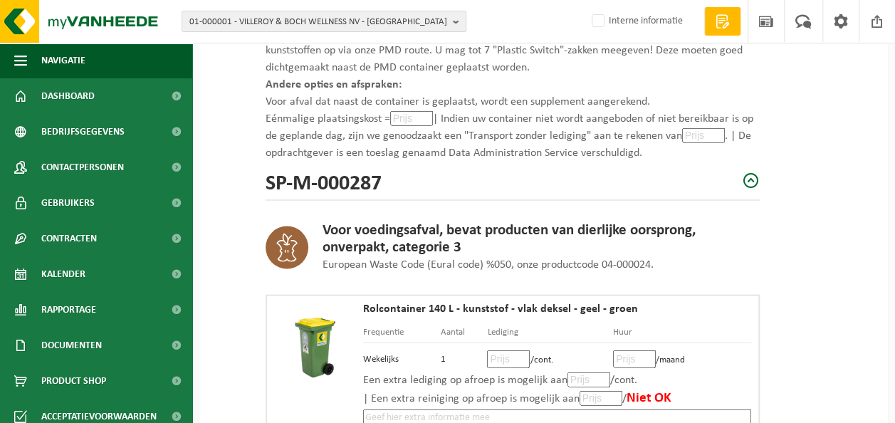
scroll to position [1496, 0]
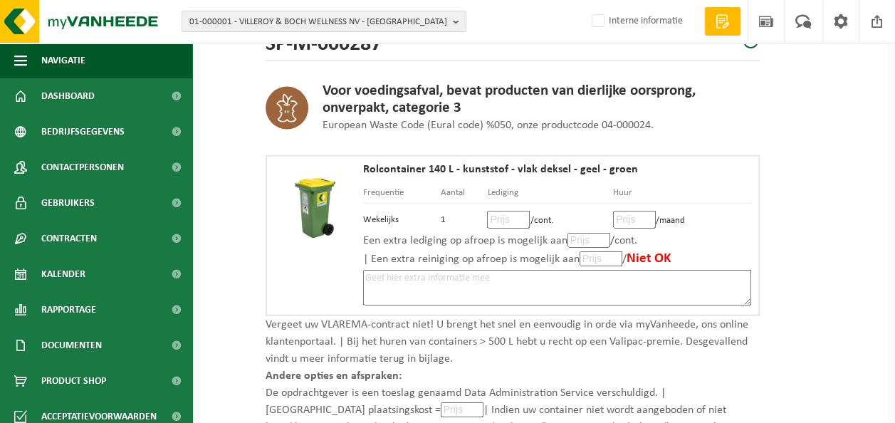
type input "4"
click at [502, 218] on input "number" at bounding box center [508, 220] width 43 height 18
type input "16"
type input "16.50"
type input "1"
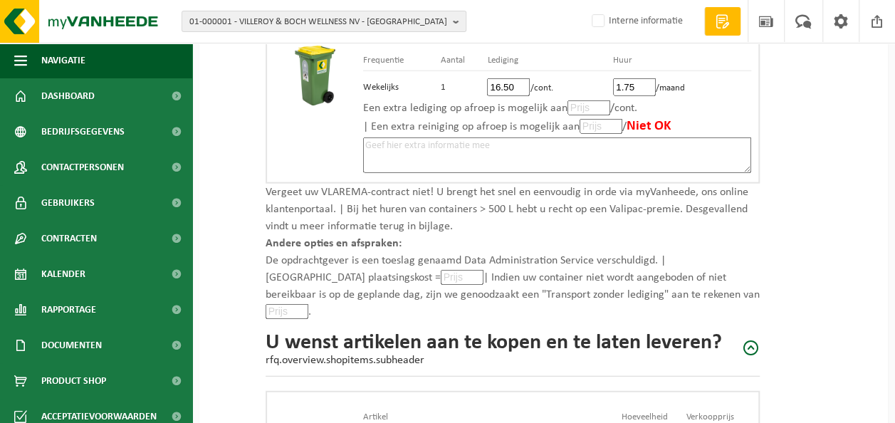
scroll to position [1834, 0]
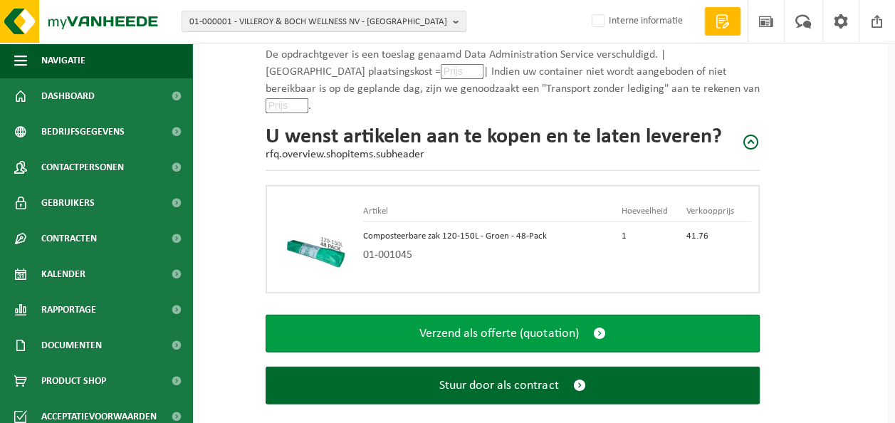
type input "1.75"
click at [479, 326] on span "Verzend als offerte (quotation)" at bounding box center [499, 333] width 159 height 15
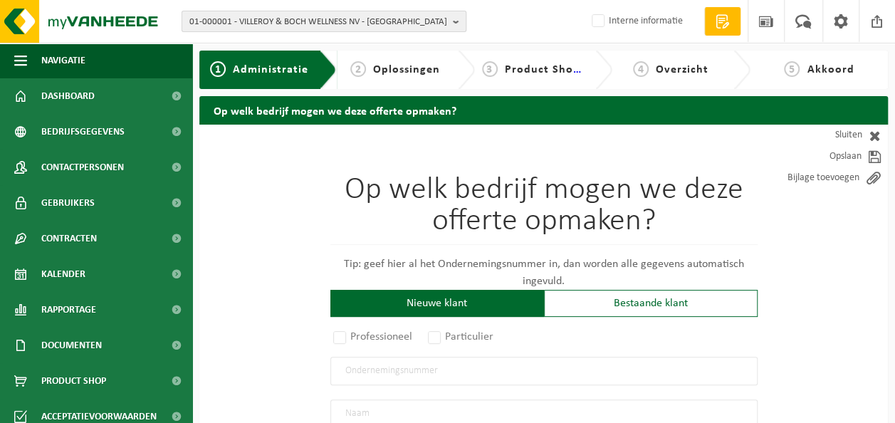
click at [312, 24] on span "01-000001 - VILLEROY & BOCH WELLNESS NV - [GEOGRAPHIC_DATA]" at bounding box center [318, 21] width 258 height 21
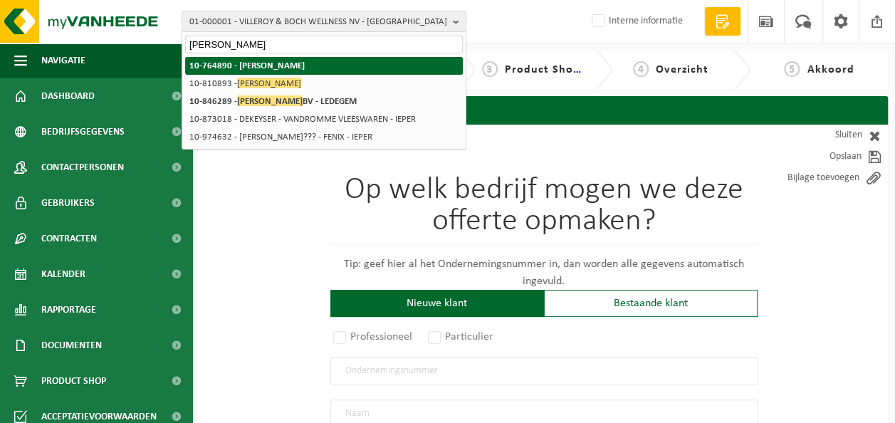
type input "[PERSON_NAME]"
click at [294, 65] on strong "10-764890 - [PERSON_NAME]" at bounding box center [246, 65] width 115 height 9
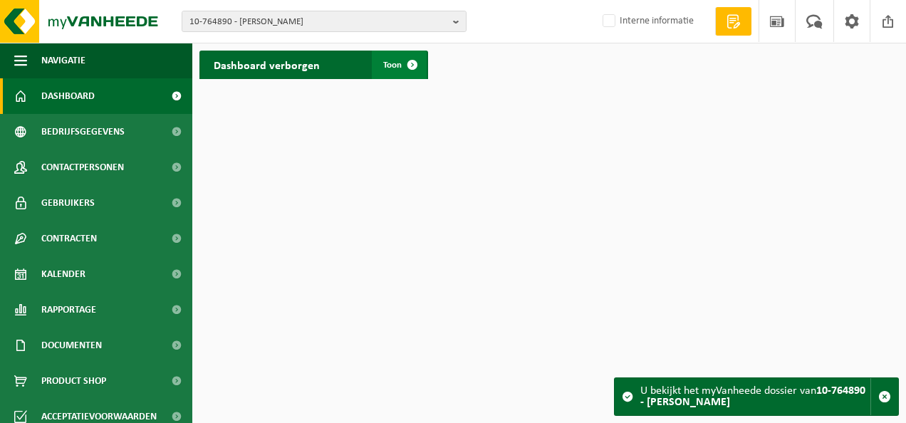
click at [389, 67] on span "Toon" at bounding box center [392, 65] width 19 height 9
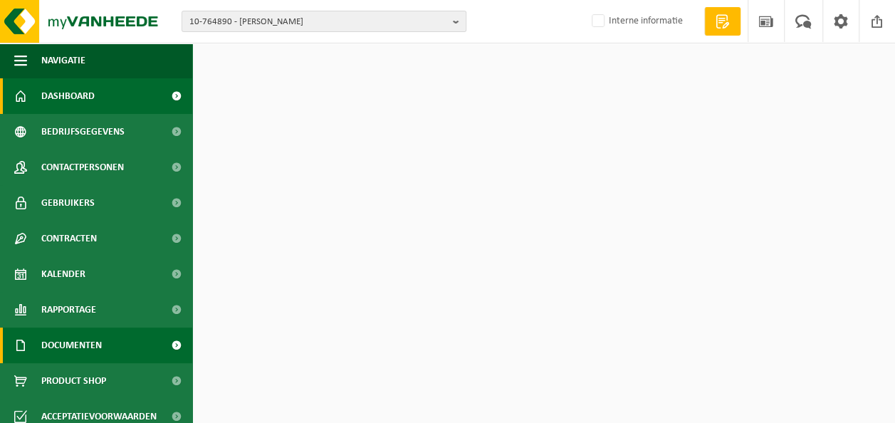
click at [81, 343] on span "Documenten" at bounding box center [71, 346] width 61 height 36
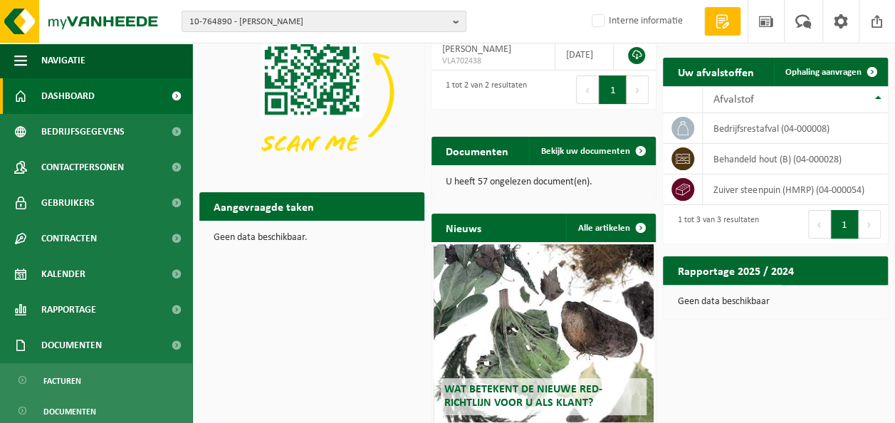
scroll to position [140, 0]
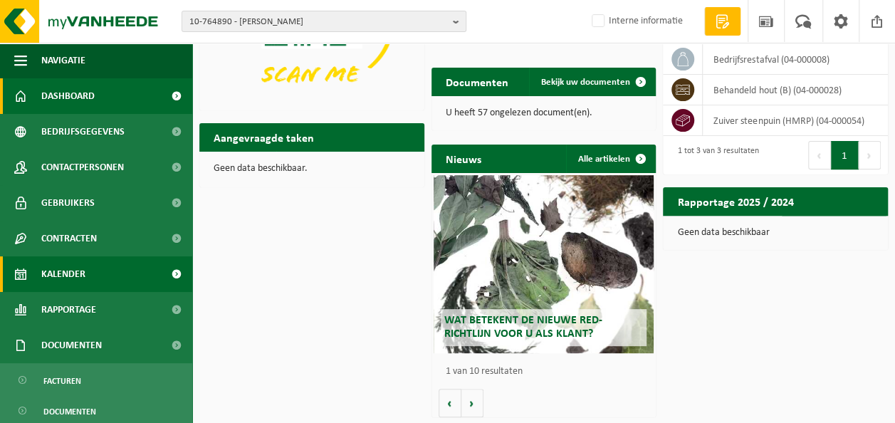
click at [98, 279] on link "Kalender" at bounding box center [96, 274] width 192 height 36
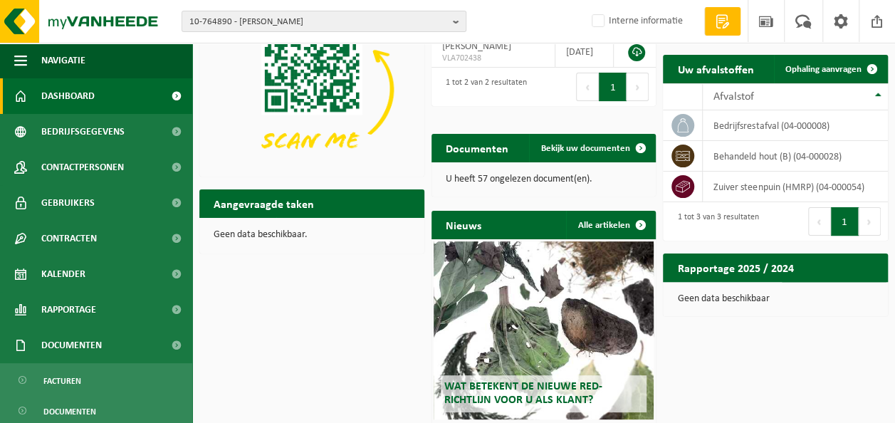
scroll to position [0, 0]
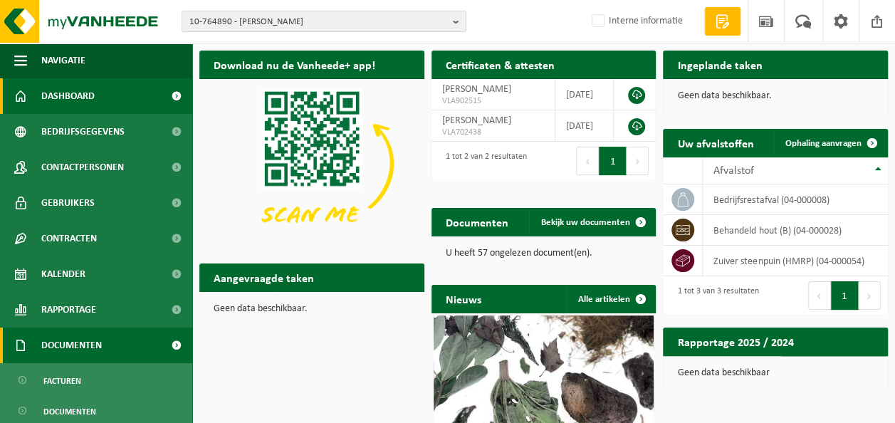
click at [94, 341] on span "Documenten" at bounding box center [71, 346] width 61 height 36
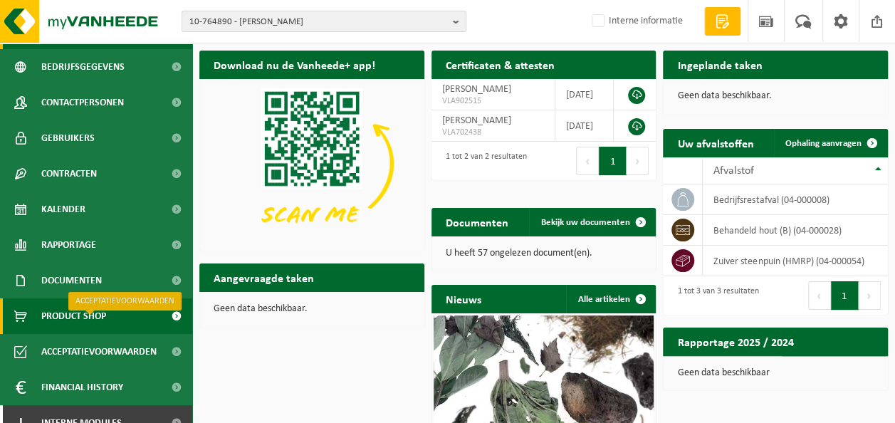
scroll to position [83, 0]
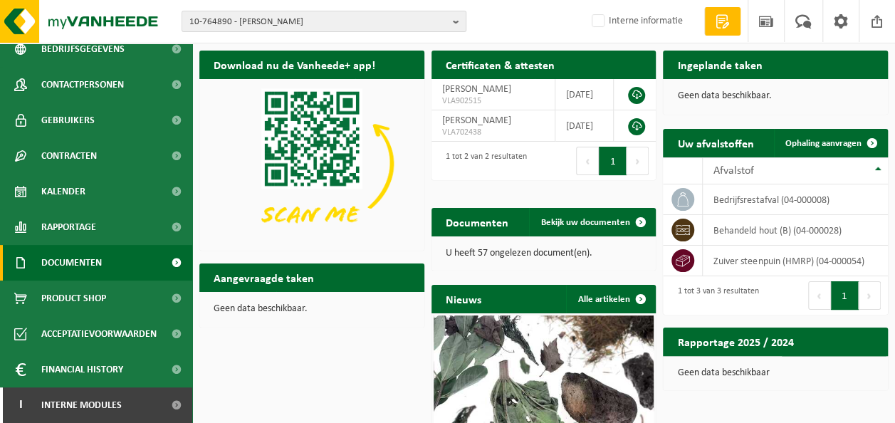
click at [100, 271] on span "Documenten" at bounding box center [71, 263] width 61 height 36
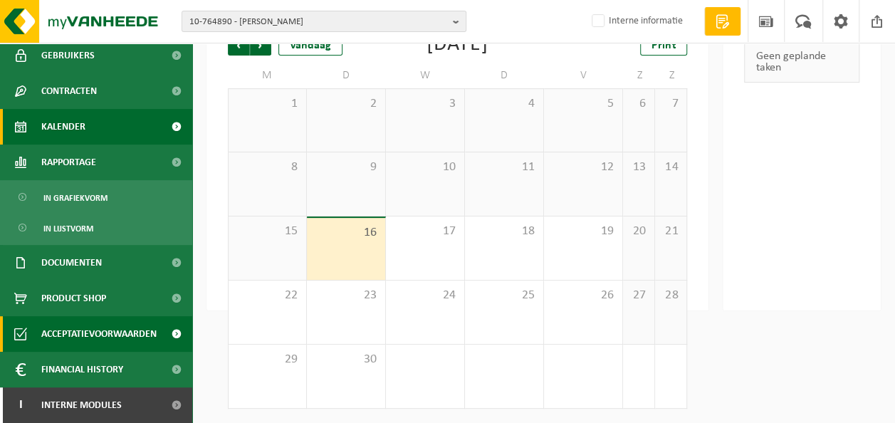
scroll to position [105, 0]
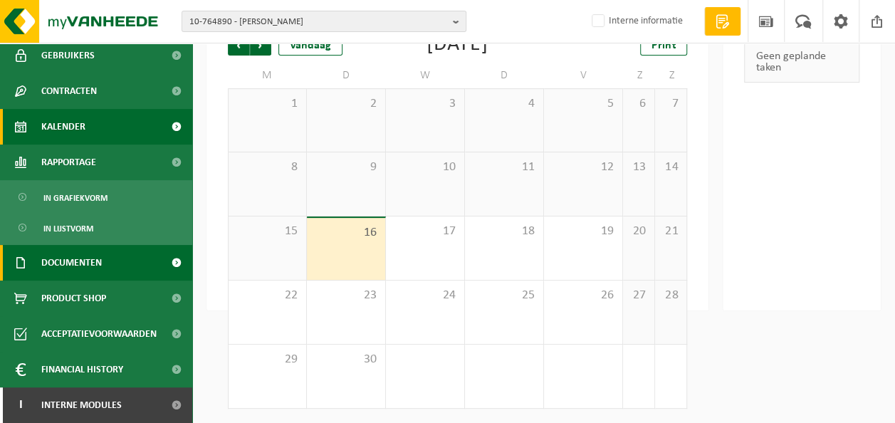
click at [93, 271] on span "Documenten" at bounding box center [71, 263] width 61 height 36
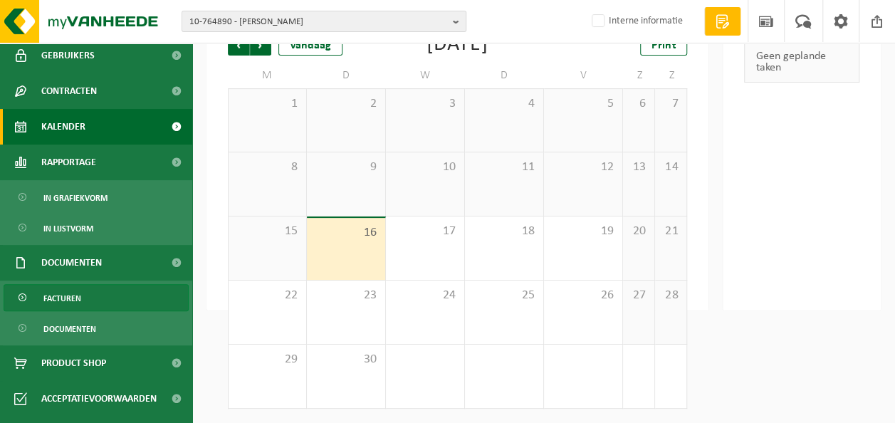
click at [85, 299] on link "Facturen" at bounding box center [96, 297] width 185 height 27
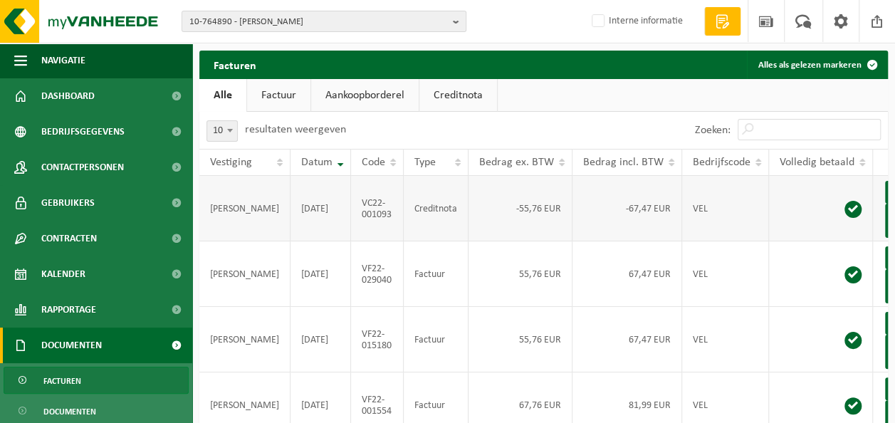
scroll to position [0, 58]
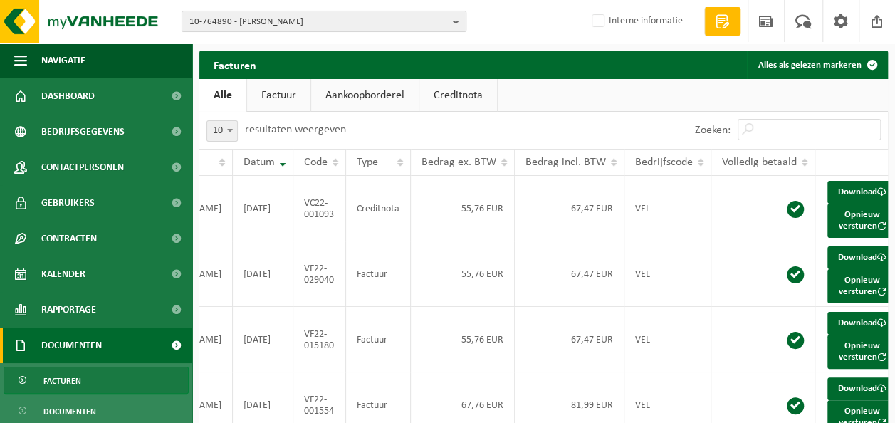
click at [270, 21] on span "10-764890 - VANDROMME DIETER - LEDEGEM" at bounding box center [318, 21] width 258 height 21
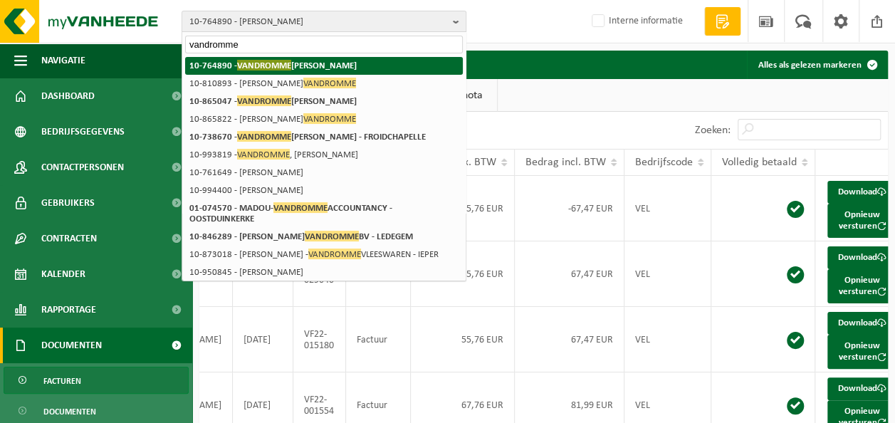
type input "vandromme"
click at [294, 65] on strong "10-764890 - VANDROMME DIETER - LEDEGEM" at bounding box center [272, 65] width 167 height 11
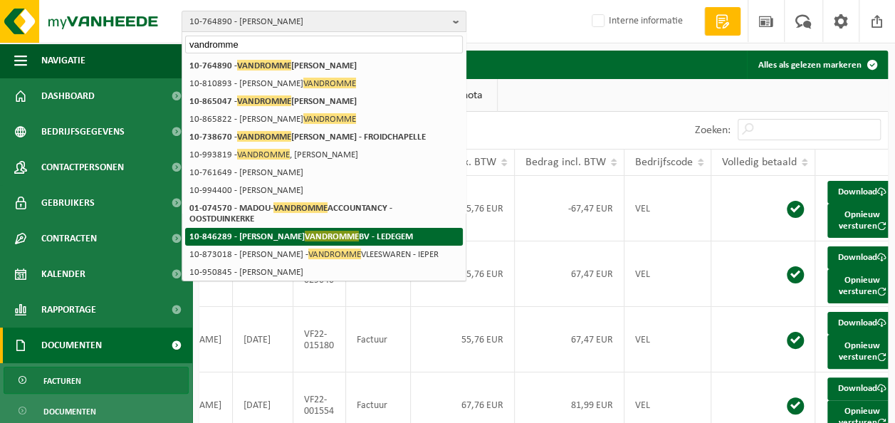
click at [305, 231] on span "VANDROMME" at bounding box center [332, 236] width 54 height 11
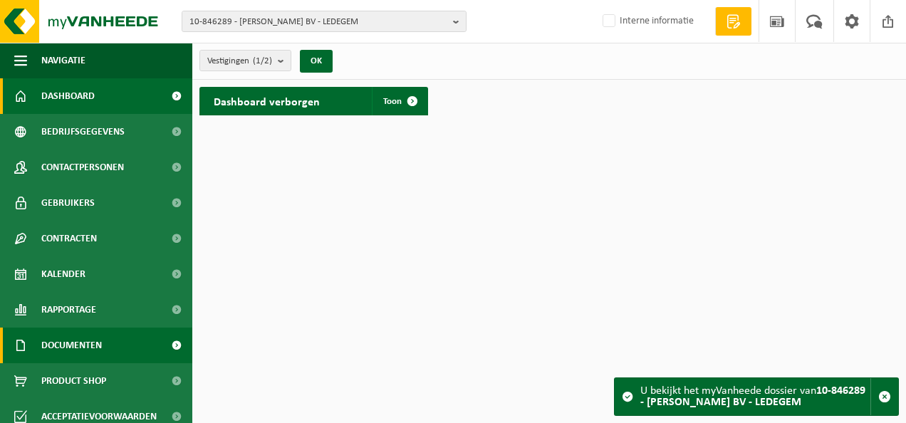
click at [88, 338] on span "Documenten" at bounding box center [71, 346] width 61 height 36
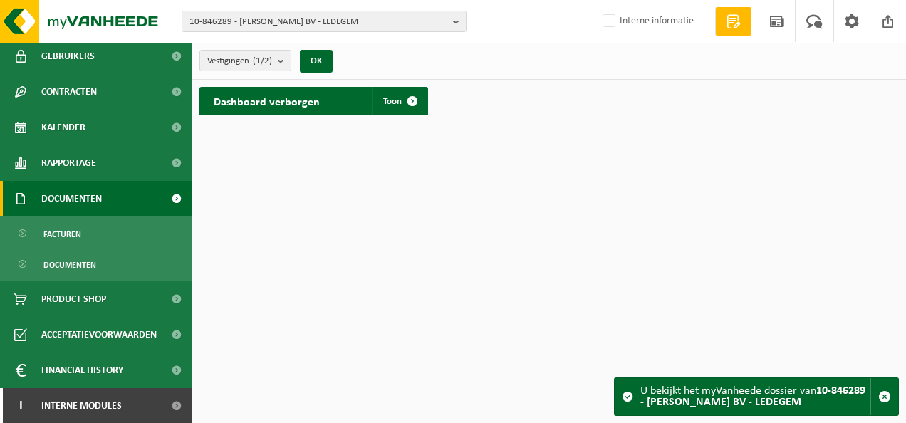
scroll to position [147, 0]
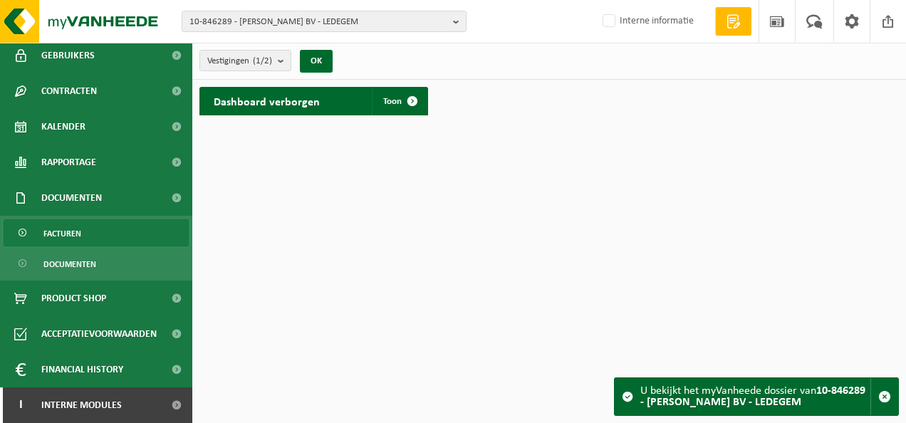
click at [77, 239] on span "Facturen" at bounding box center [62, 233] width 38 height 27
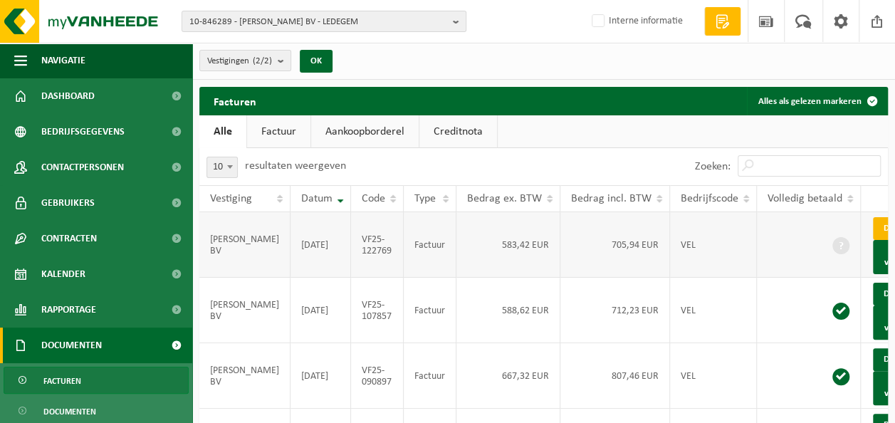
click at [873, 224] on link "Download" at bounding box center [908, 228] width 70 height 23
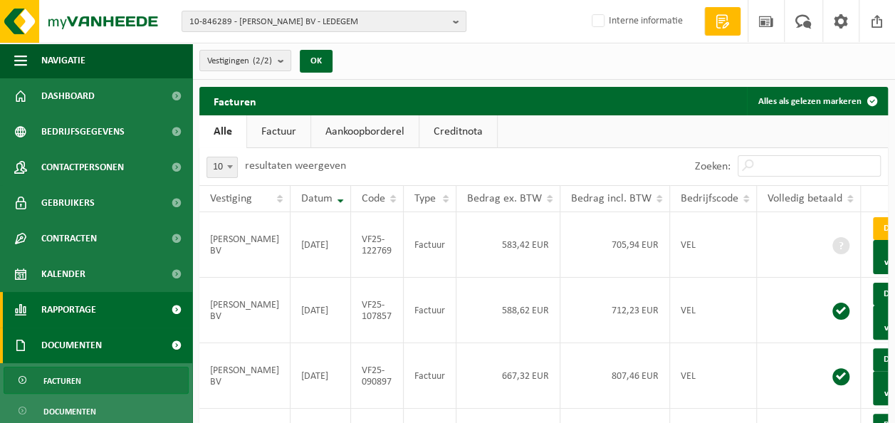
click at [79, 295] on span "Rapportage" at bounding box center [68, 310] width 55 height 36
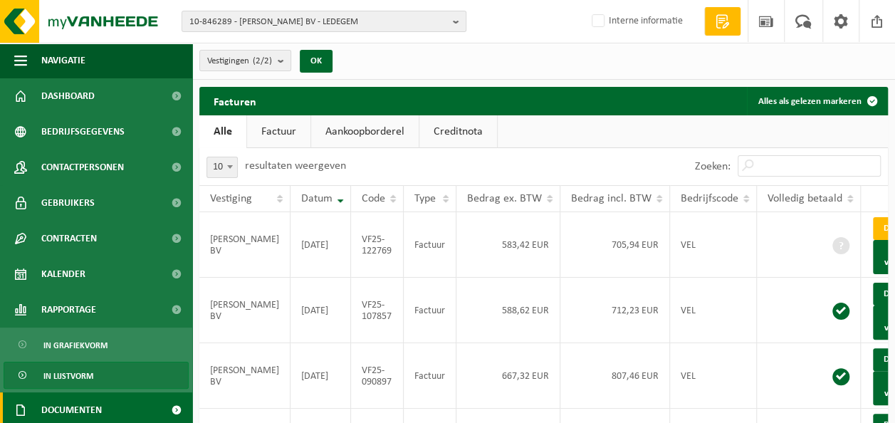
click at [98, 368] on link "In lijstvorm" at bounding box center [96, 375] width 185 height 27
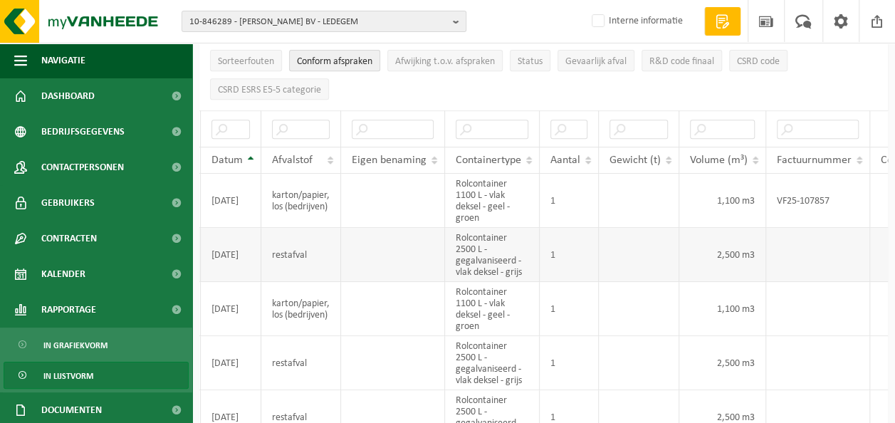
scroll to position [214, 0]
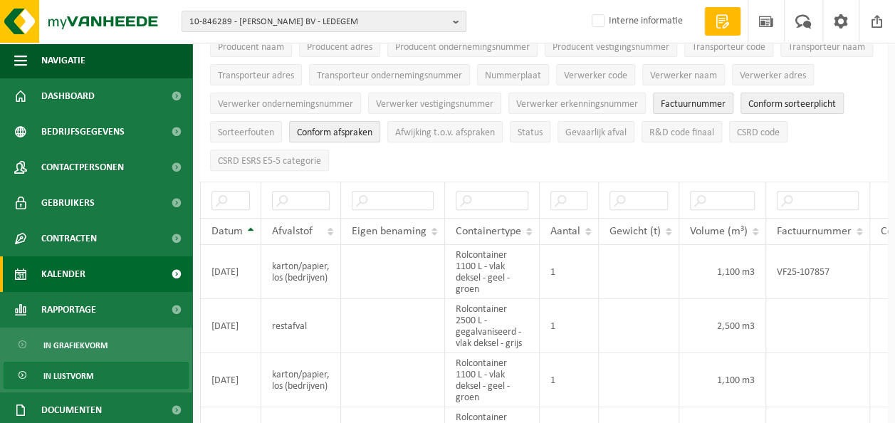
click at [72, 275] on span "Kalender" at bounding box center [63, 274] width 44 height 36
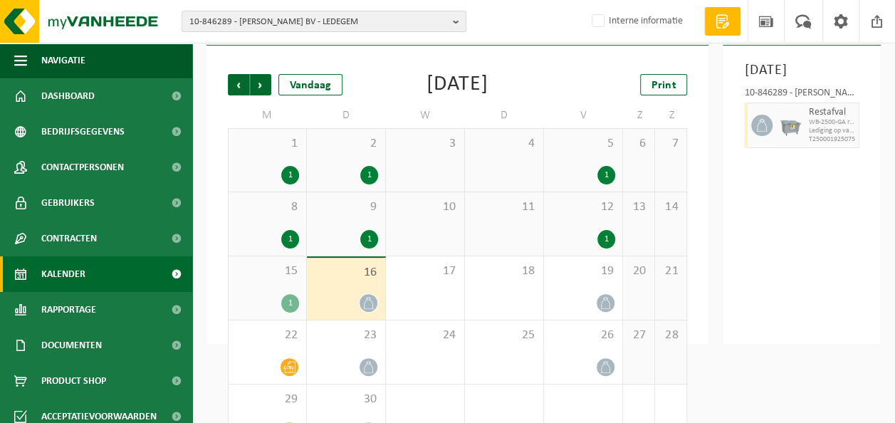
scroll to position [110, 0]
